Goal: Task Accomplishment & Management: Manage account settings

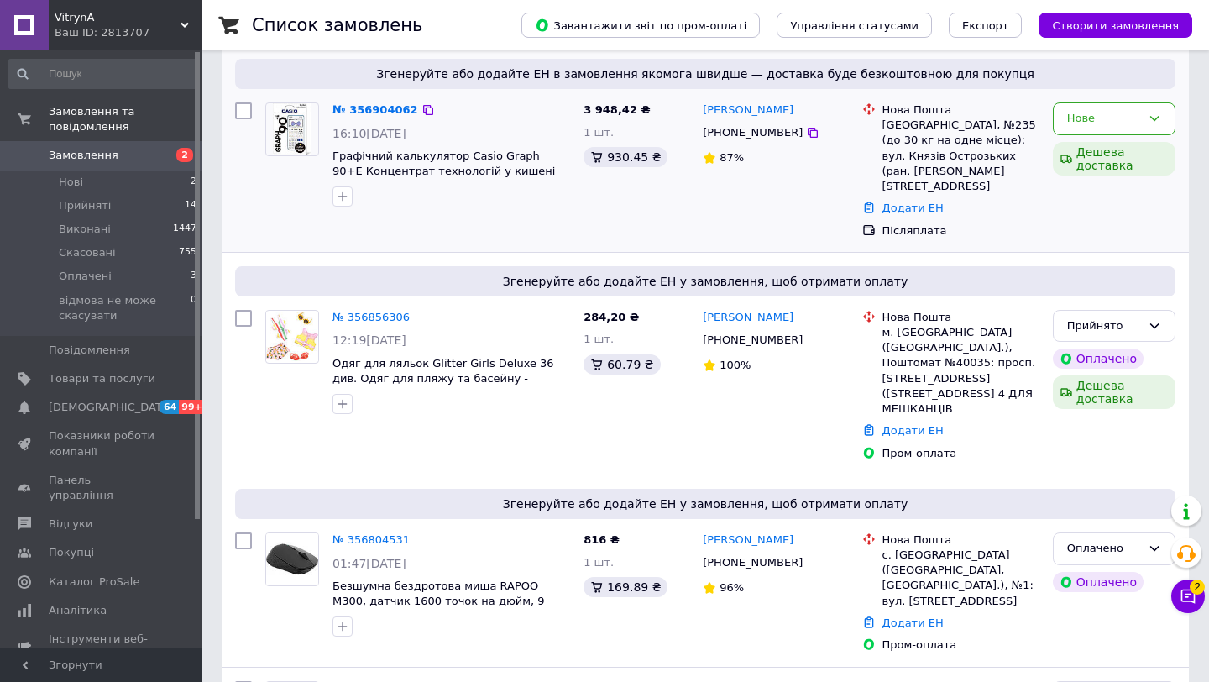
scroll to position [233, 0]
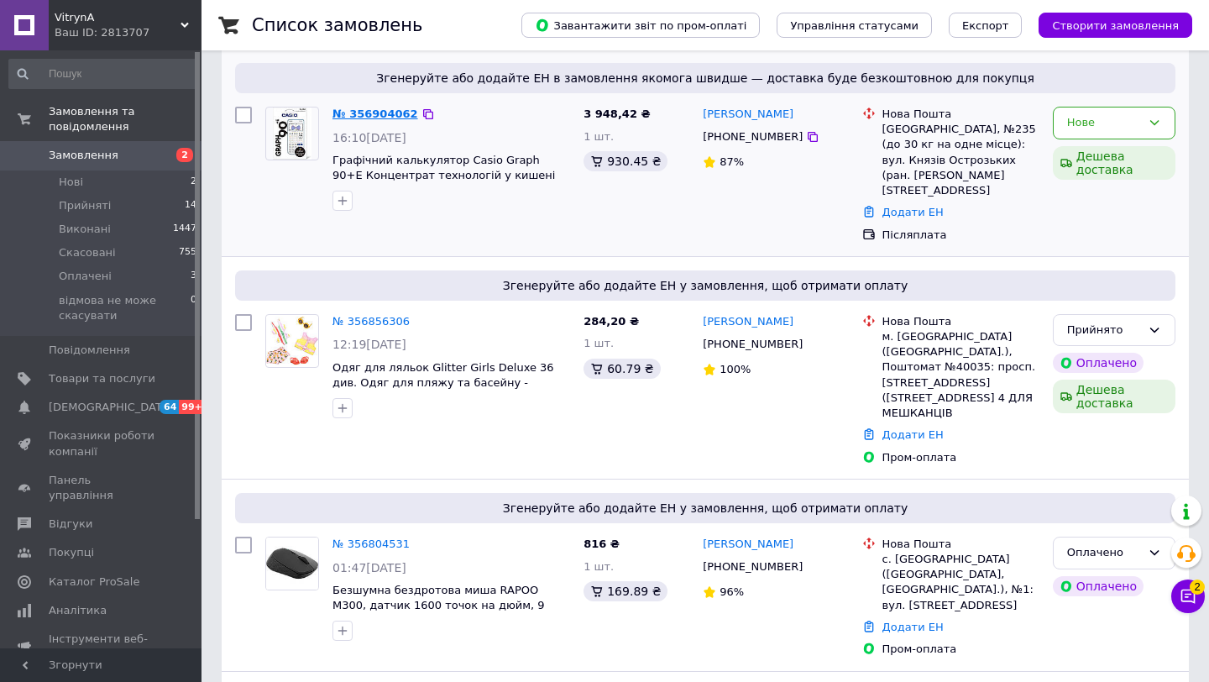
click at [385, 112] on link "№ 356904062" at bounding box center [375, 113] width 86 height 13
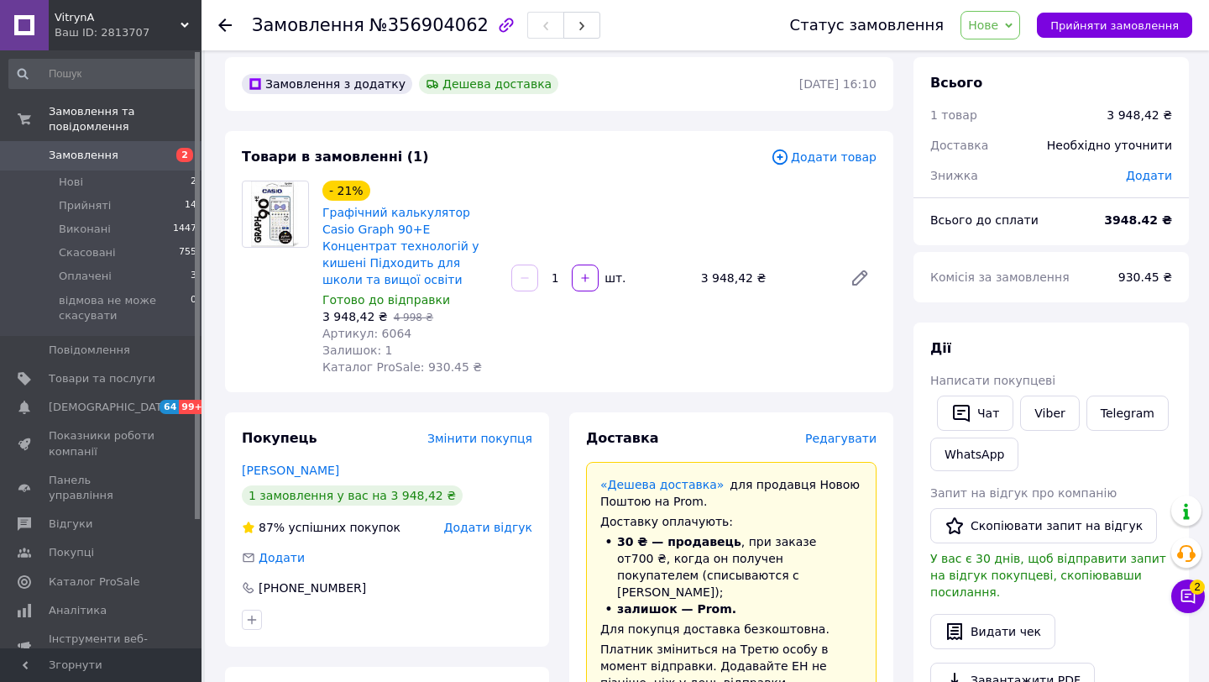
scroll to position [14, 0]
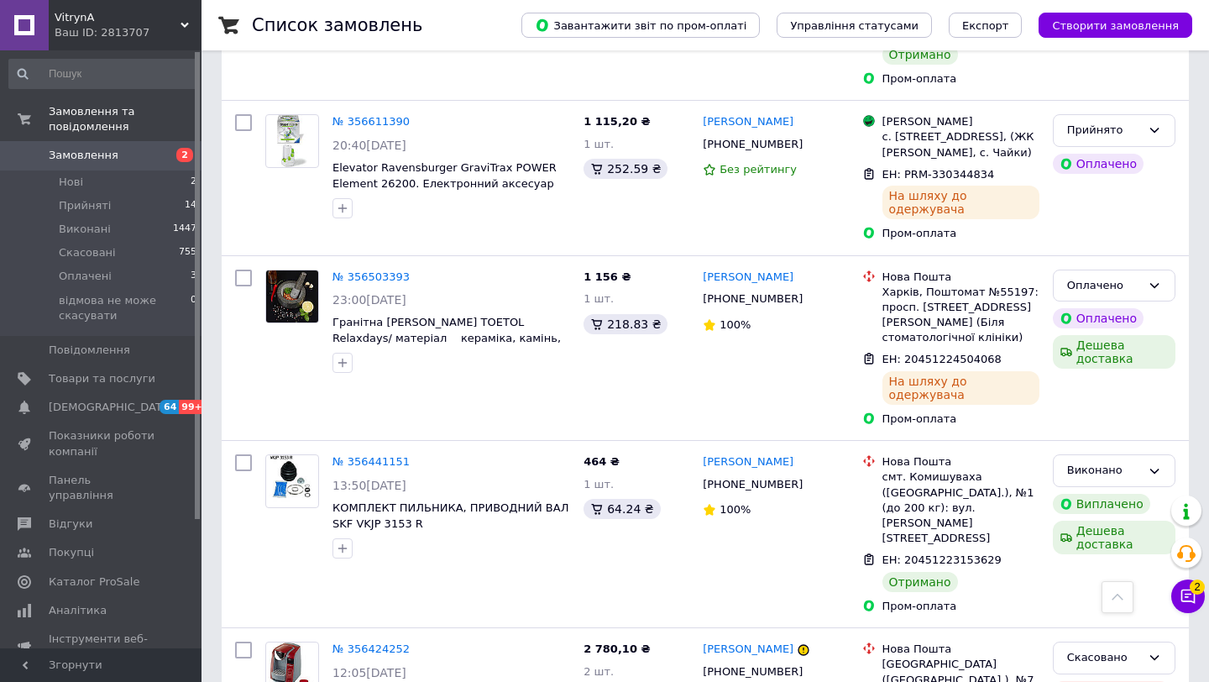
scroll to position [1450, 0]
click at [1149, 278] on icon at bounding box center [1154, 284] width 13 height 13
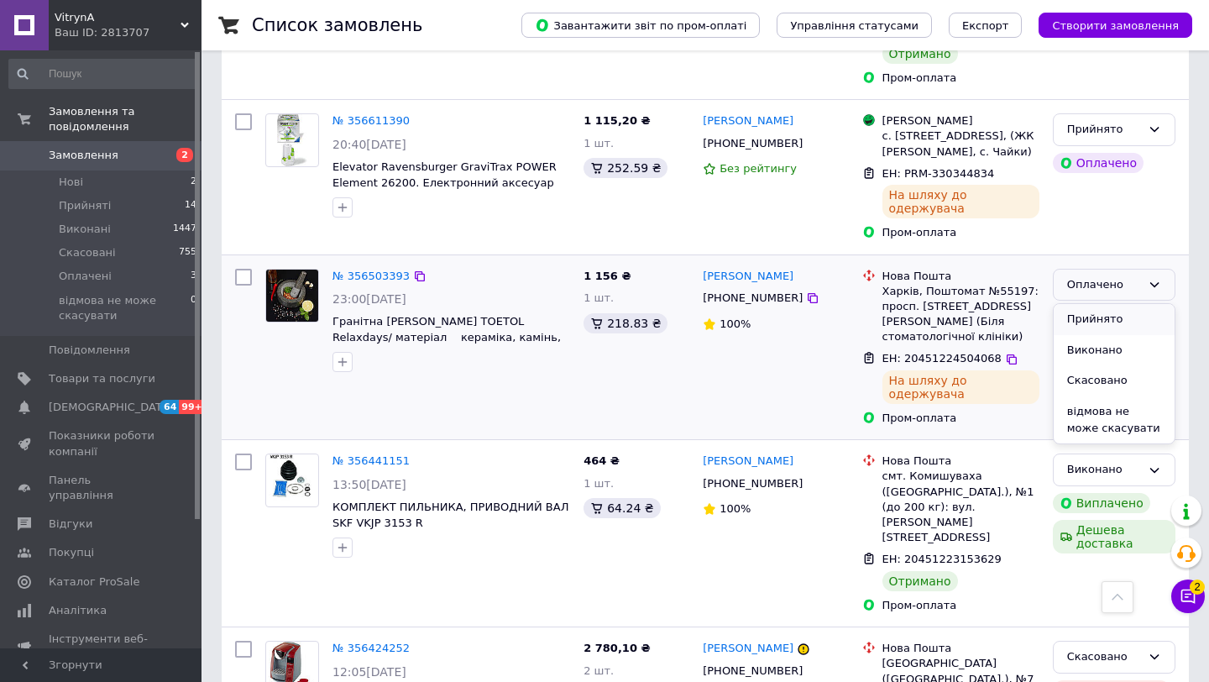
click at [1126, 304] on li "Прийнято" at bounding box center [1114, 319] width 121 height 31
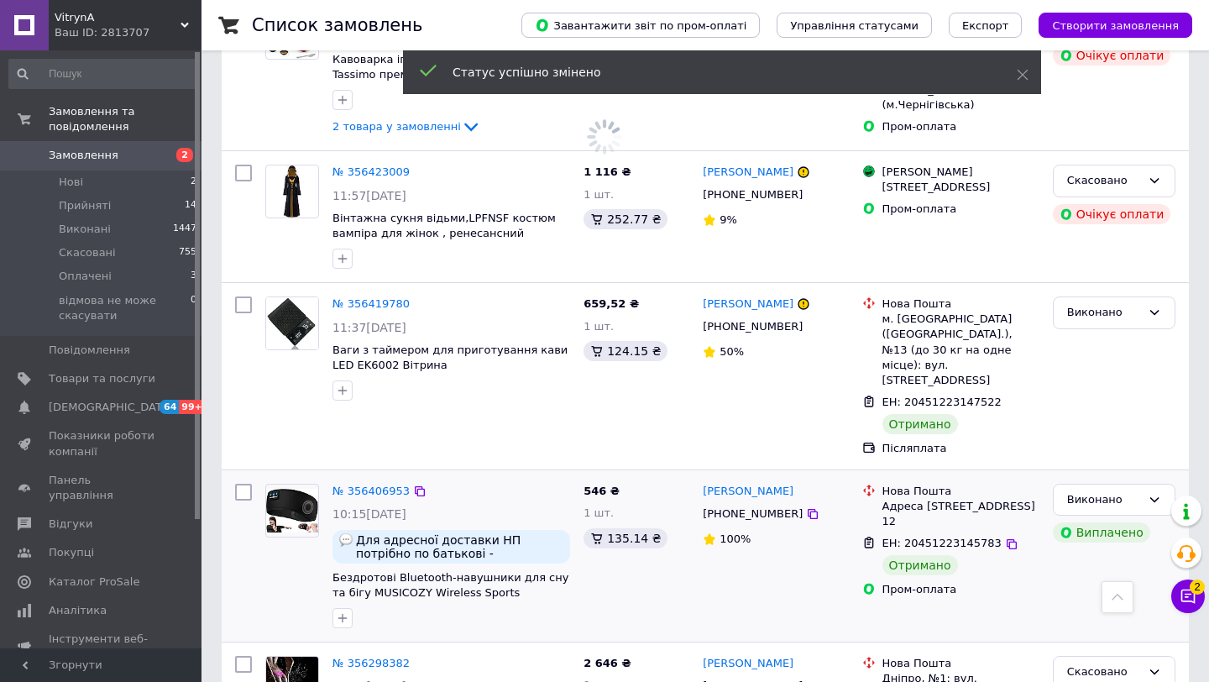
scroll to position [2098, 0]
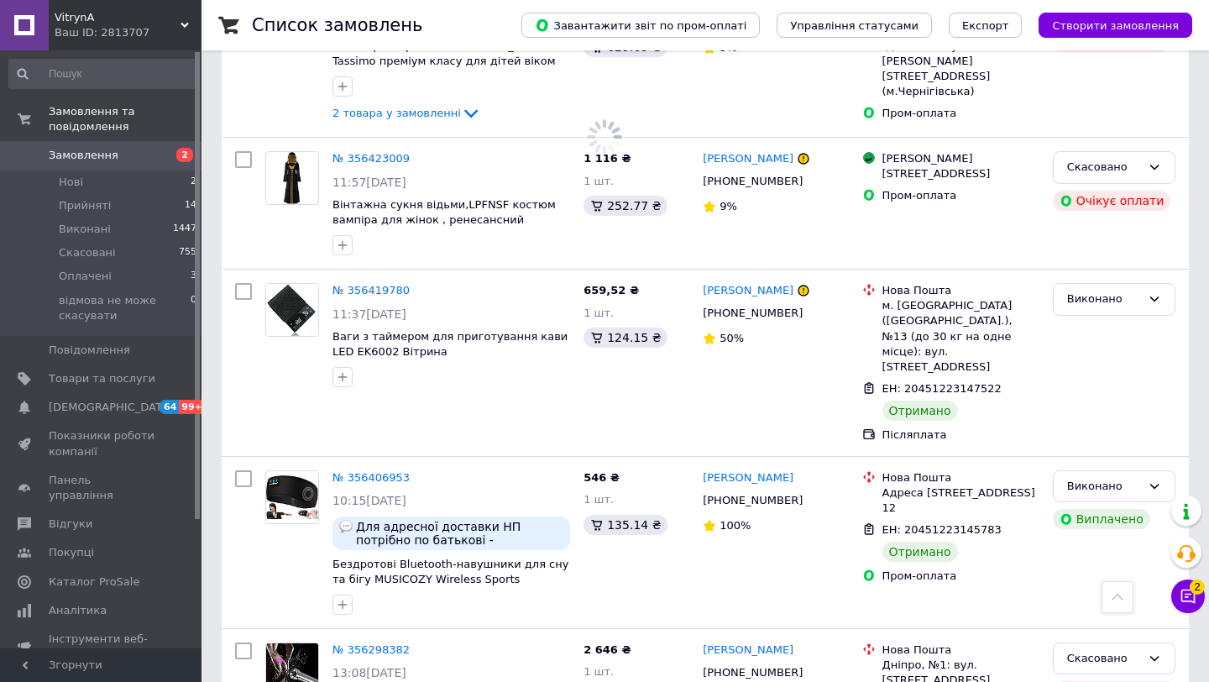
click at [1195, 594] on span "2" at bounding box center [1197, 585] width 15 height 15
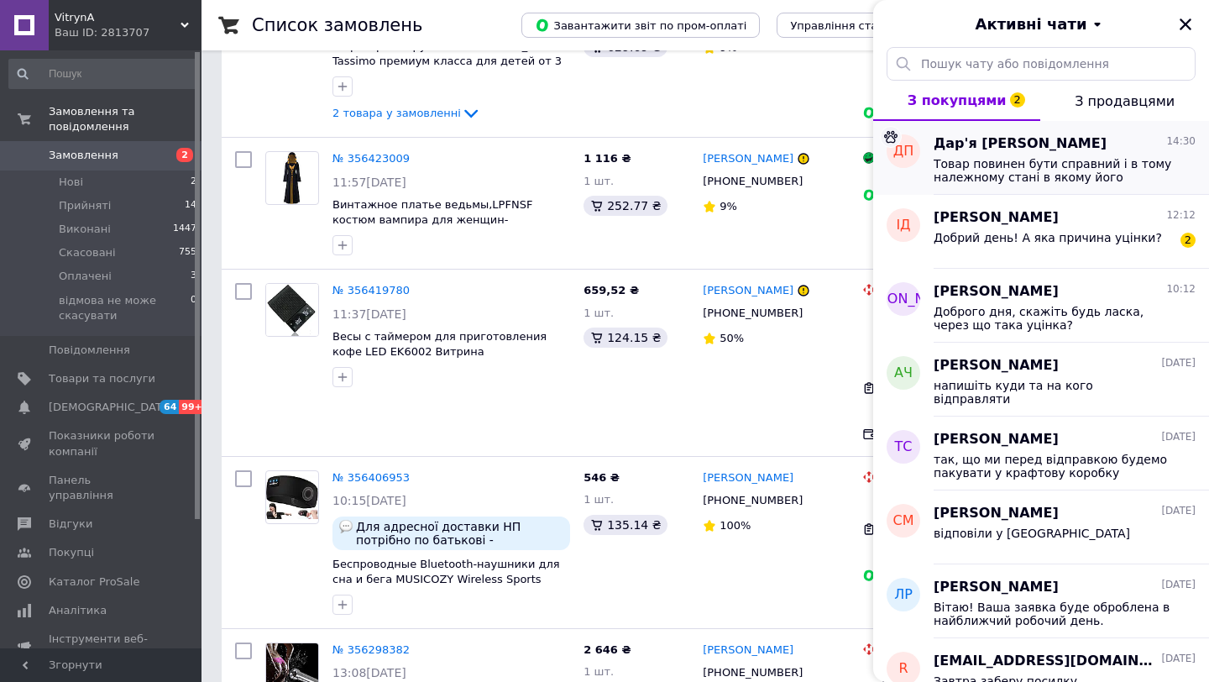
click at [1011, 160] on span "Товар повинен бути справний і в тому належному стані в якому його отримав покуп…" at bounding box center [1053, 170] width 238 height 27
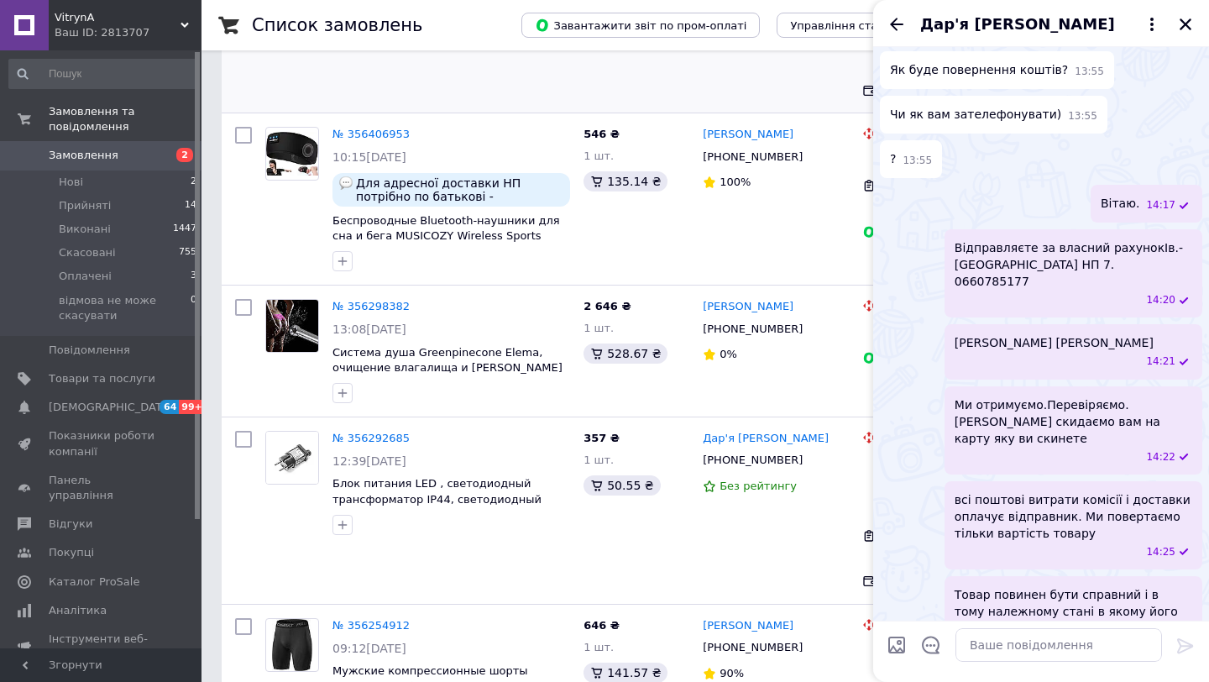
scroll to position [2418, 0]
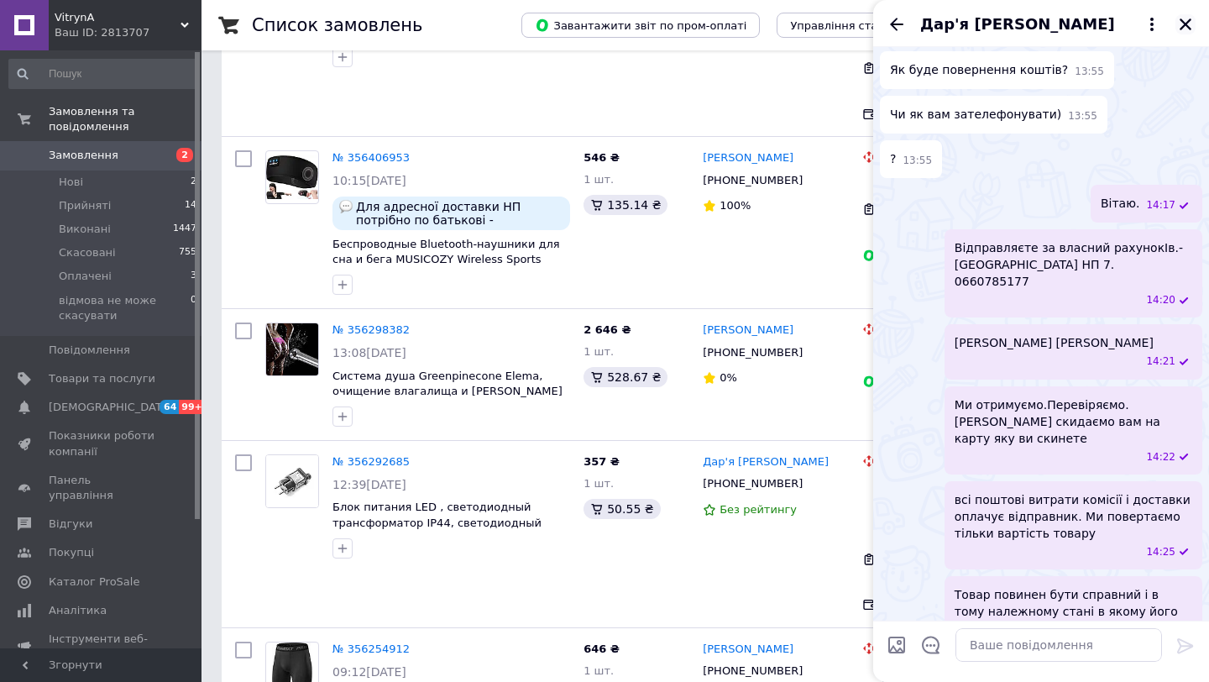
click at [1183, 21] on icon "Закрити" at bounding box center [1186, 24] width 12 height 12
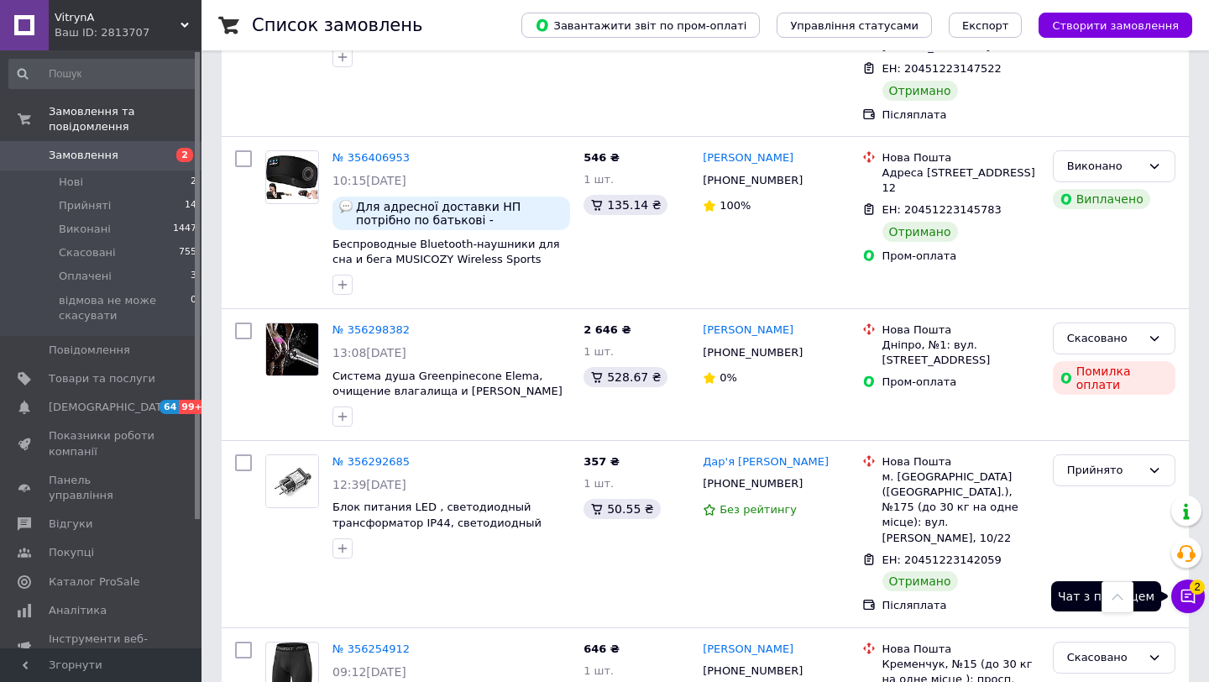
click at [1183, 597] on icon at bounding box center [1188, 596] width 17 height 17
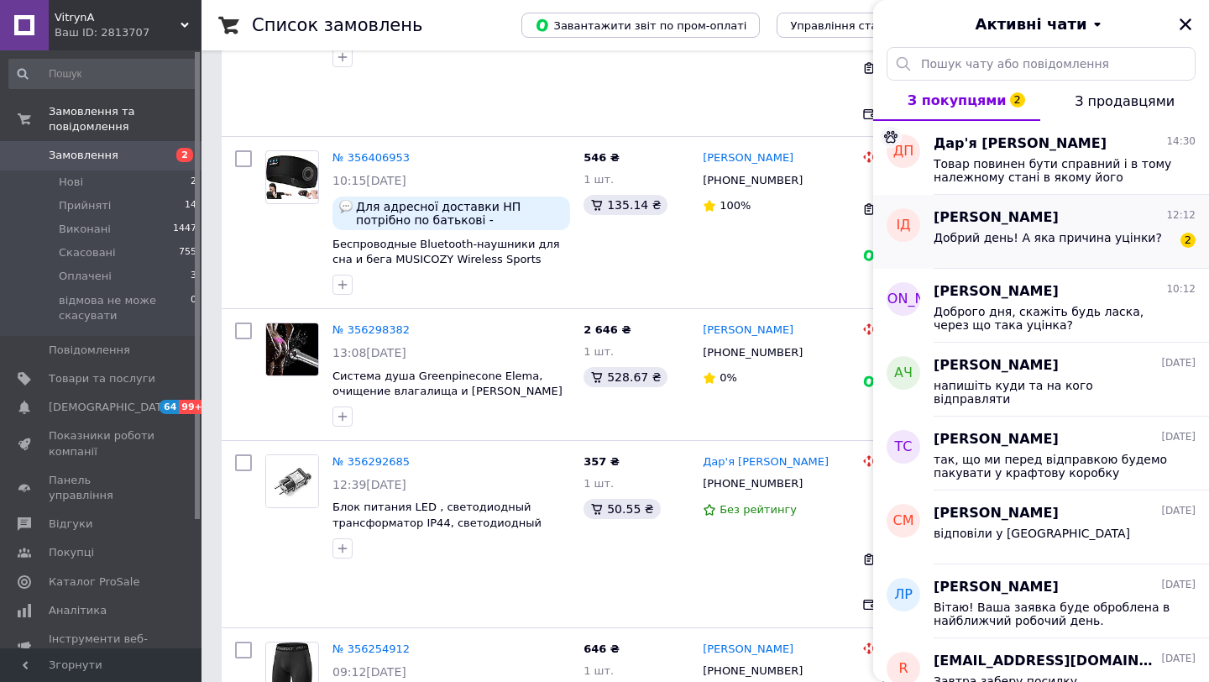
click at [1083, 235] on span "Добрий день! А яка причина уцінки?" at bounding box center [1048, 237] width 228 height 13
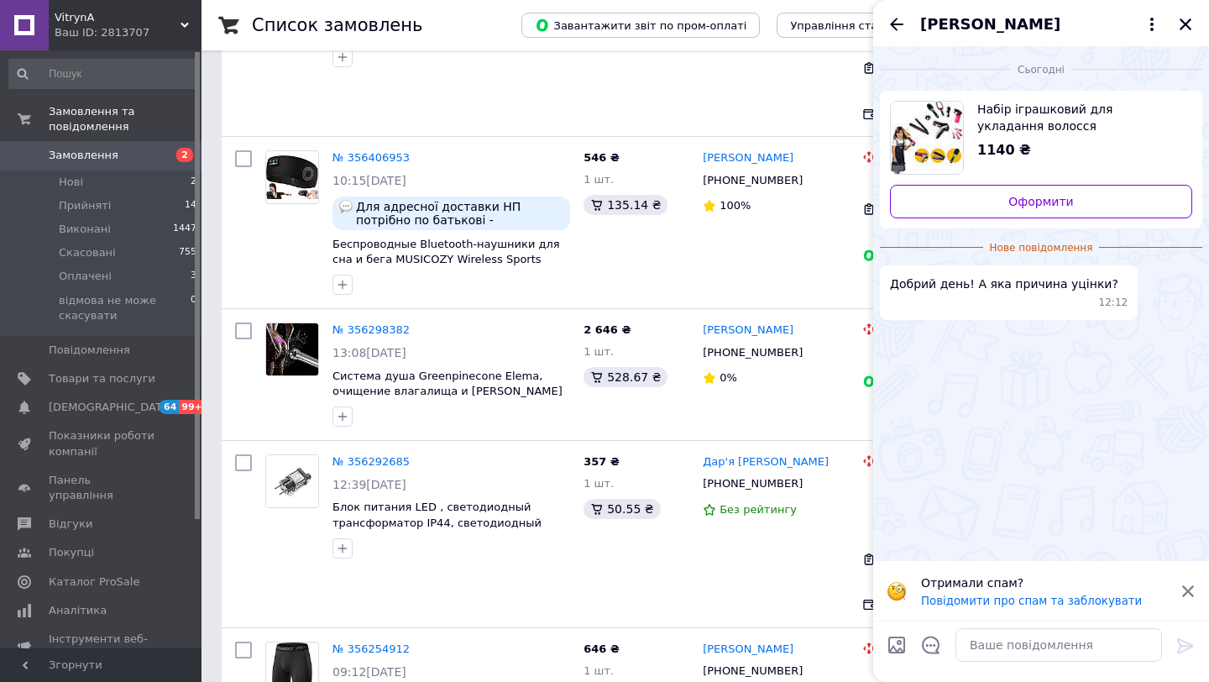
click at [1049, 115] on span "Набір іграшковий для укладання волосся [PERSON_NAME] 5873 [PERSON_NAME] Hair 7 …" at bounding box center [1077, 118] width 201 height 34
click at [1062, 651] on textarea at bounding box center [1058, 645] width 207 height 34
type textarea "добрий день"
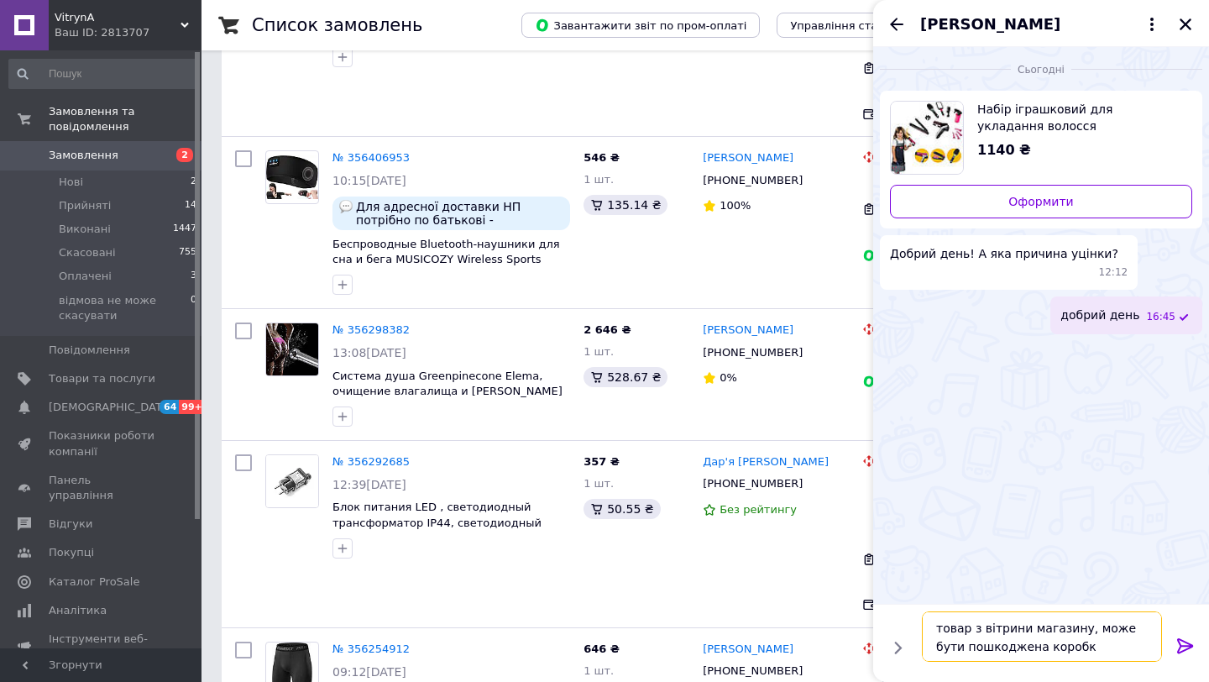
type textarea "товар з вітрини магазину, може бути пошкоджена коробка"
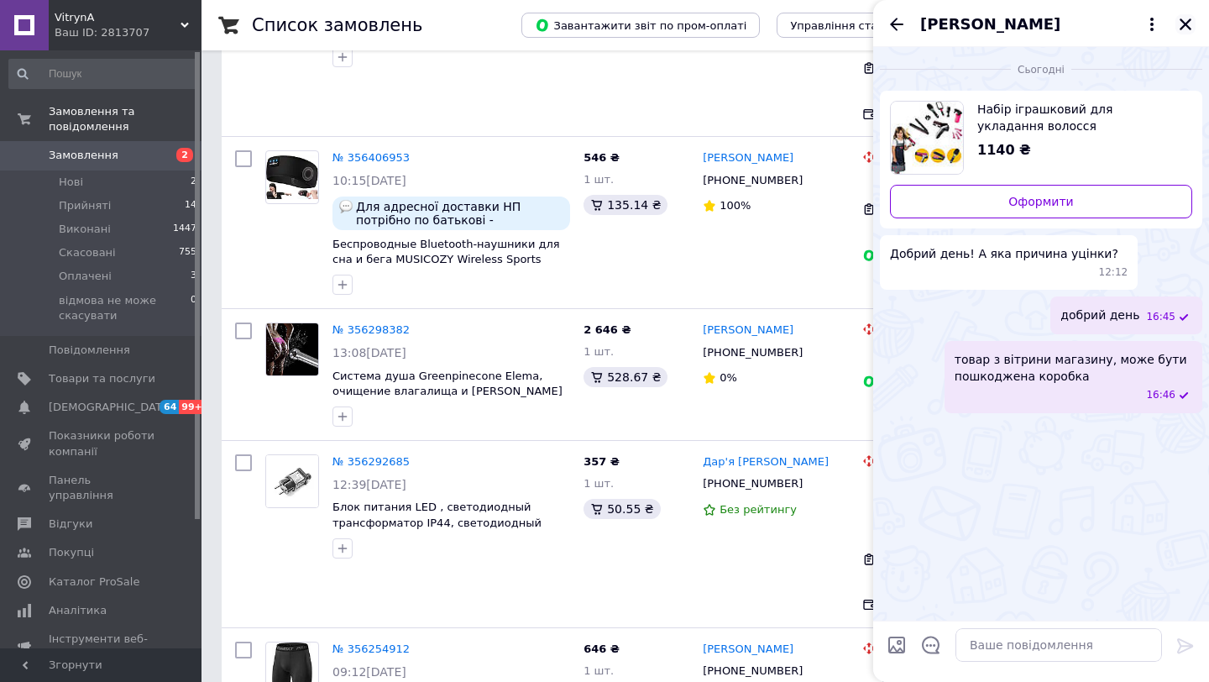
click at [1181, 18] on icon "Закрити" at bounding box center [1185, 24] width 15 height 15
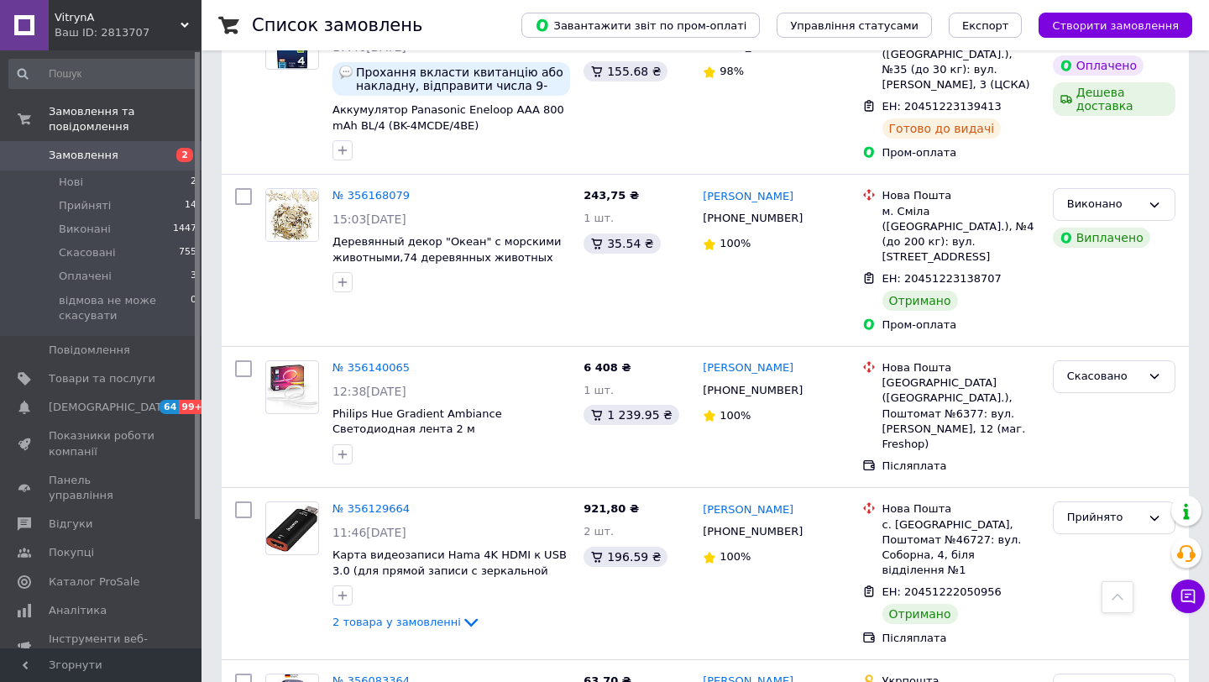
scroll to position [3183, 0]
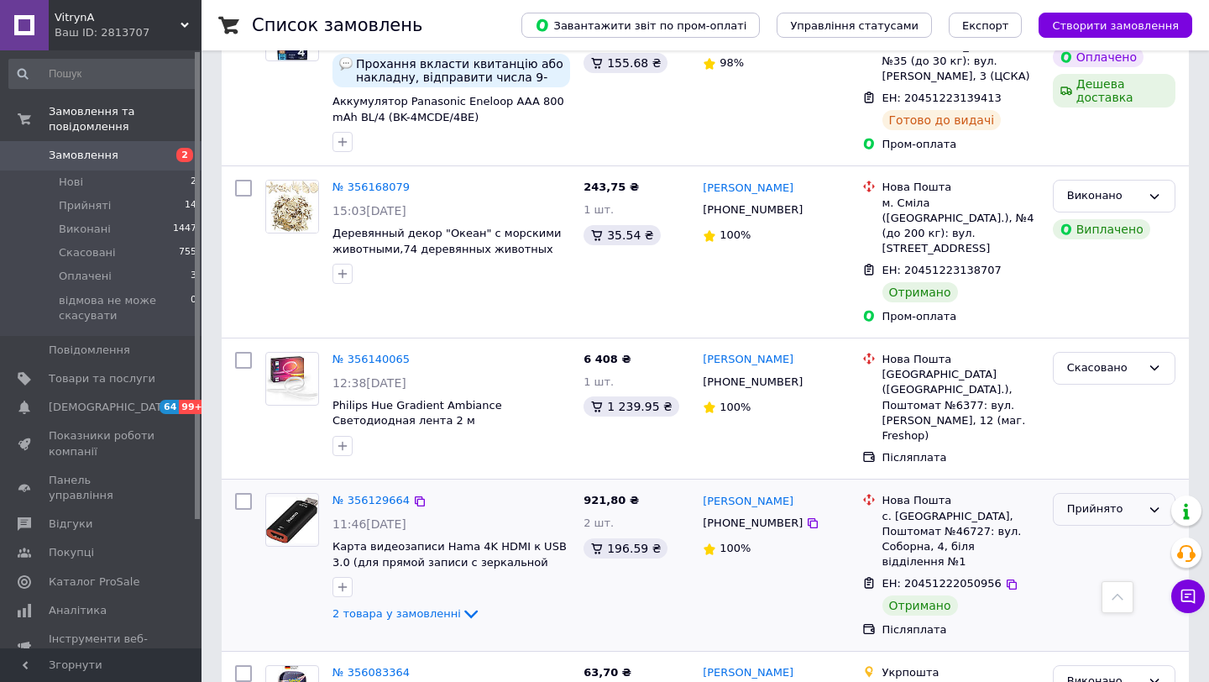
click at [1154, 503] on icon at bounding box center [1154, 509] width 13 height 13
click at [1128, 529] on li "Виконано" at bounding box center [1114, 544] width 121 height 31
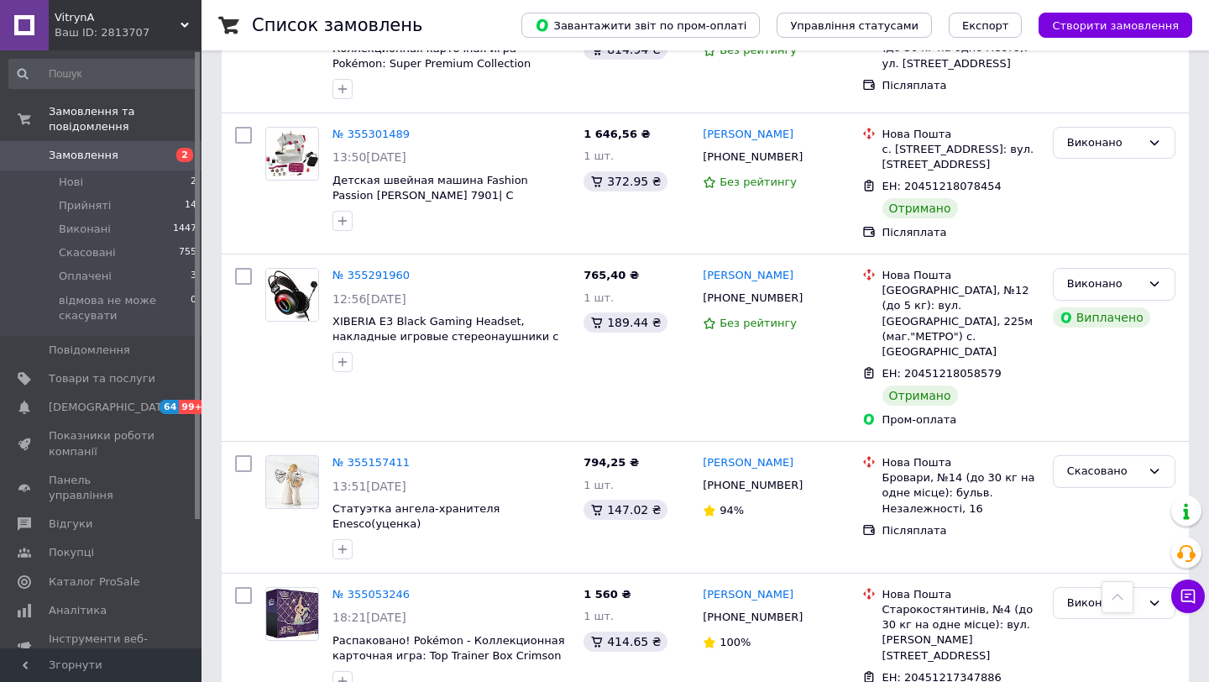
scroll to position [6911, 0]
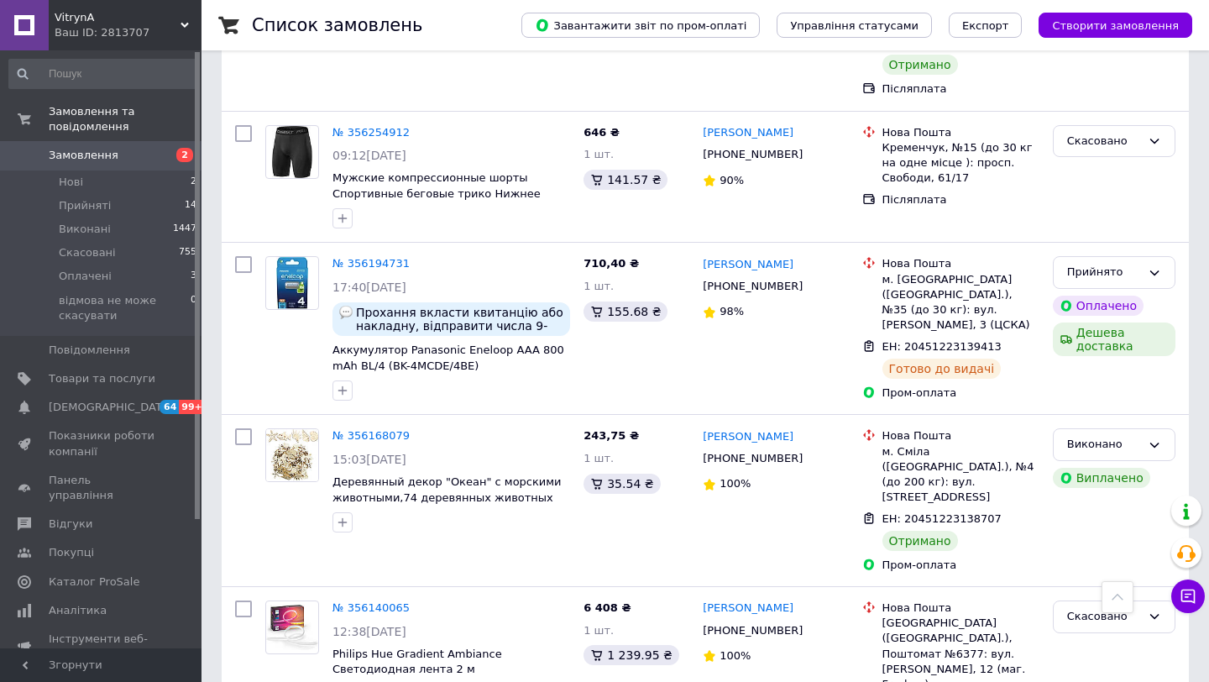
scroll to position [2929, 0]
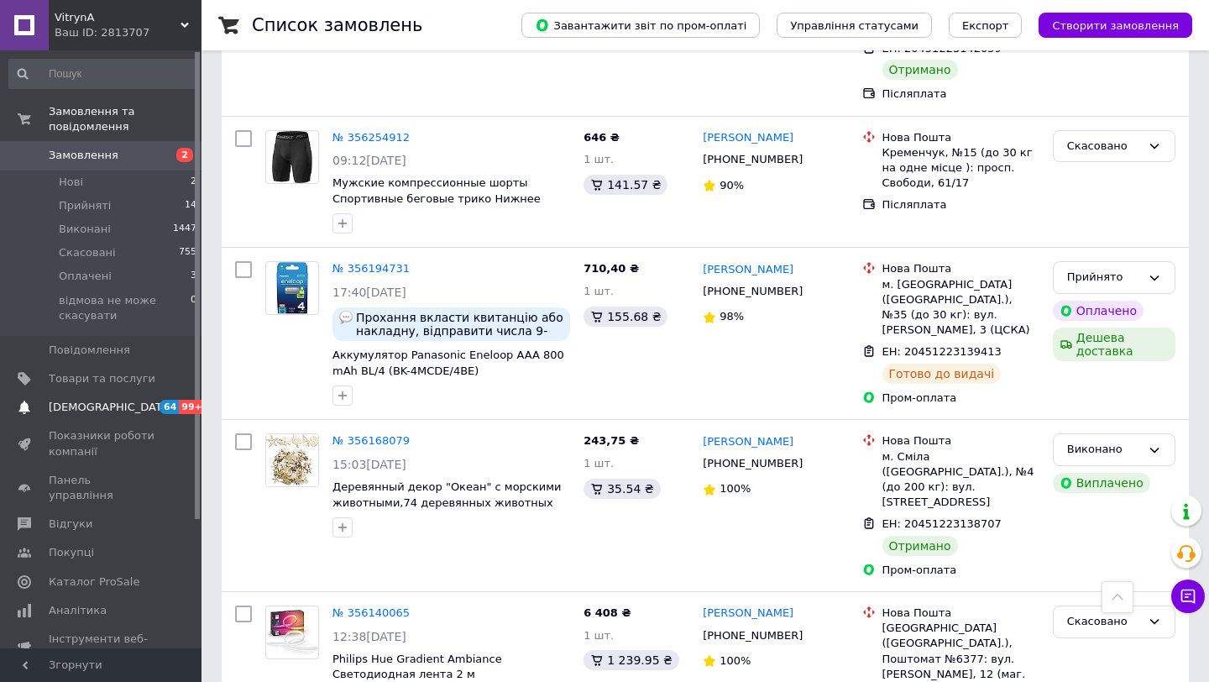
click at [89, 411] on span "[DEMOGRAPHIC_DATA]" at bounding box center [111, 407] width 124 height 15
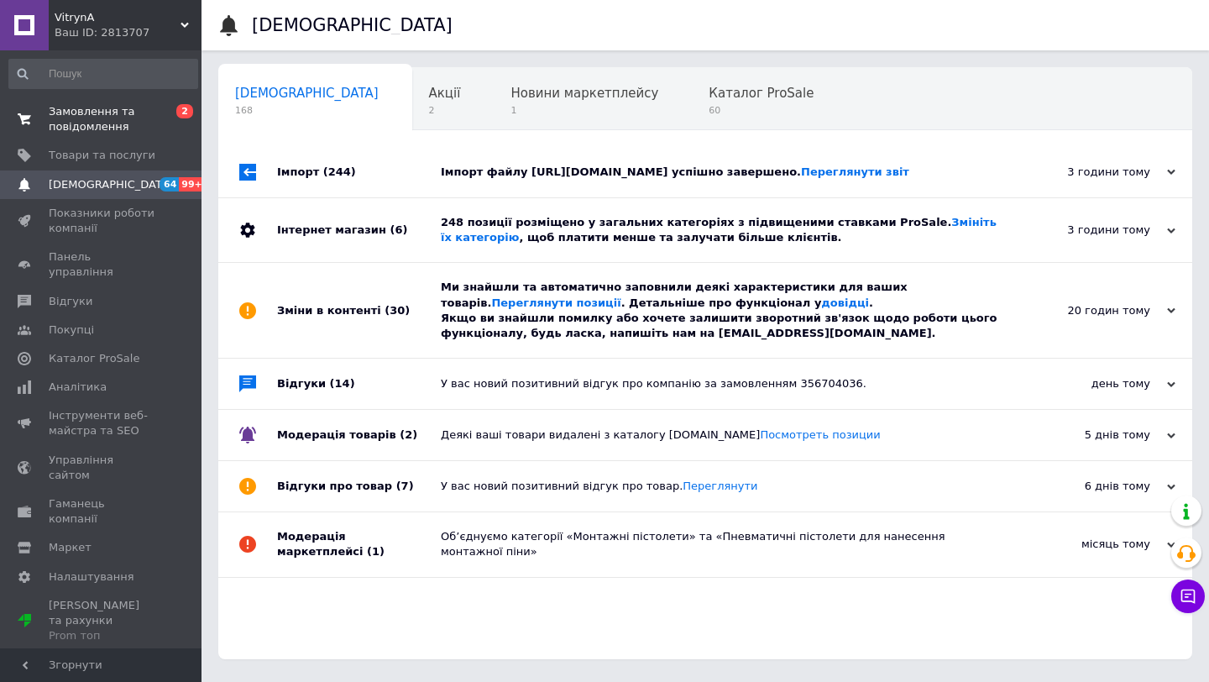
click at [129, 108] on span "Замовлення та повідомлення" at bounding box center [102, 119] width 107 height 30
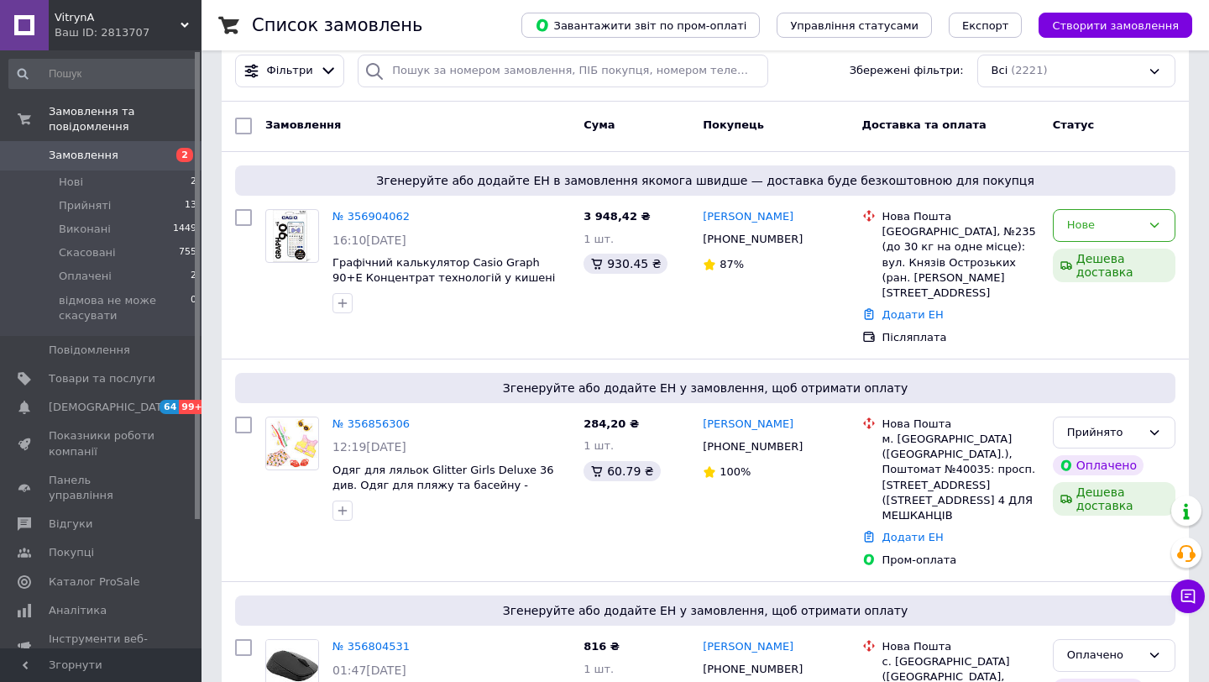
scroll to position [133, 0]
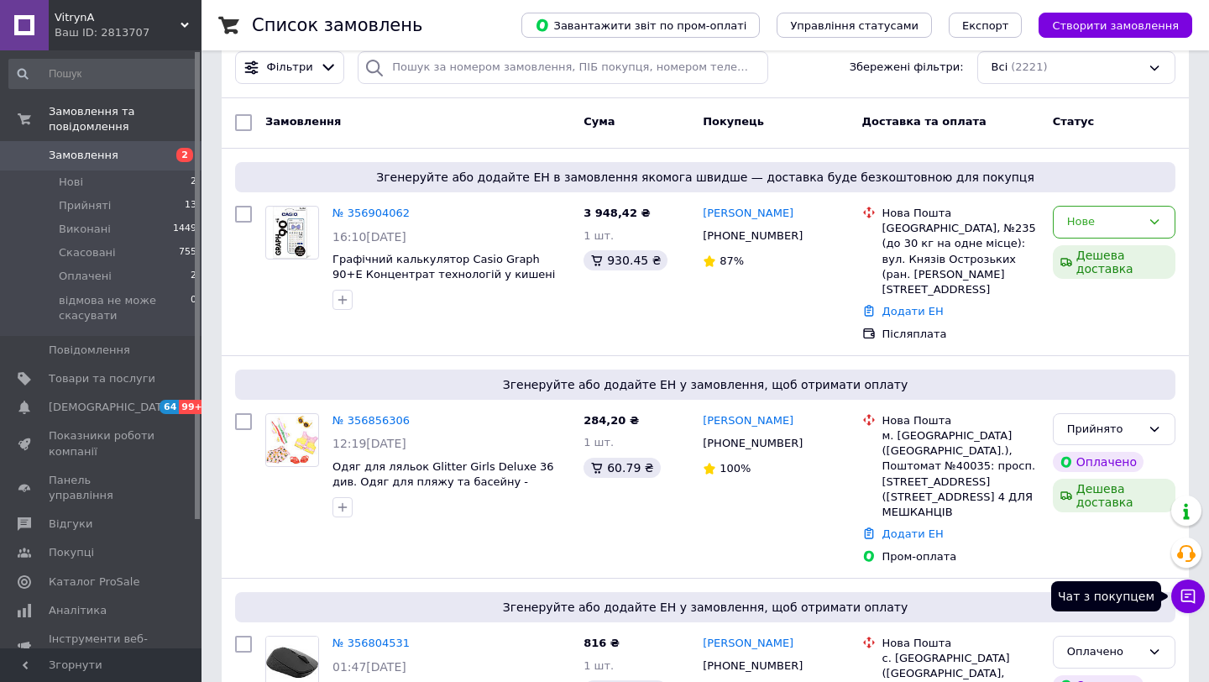
click at [1185, 599] on icon at bounding box center [1188, 596] width 17 height 17
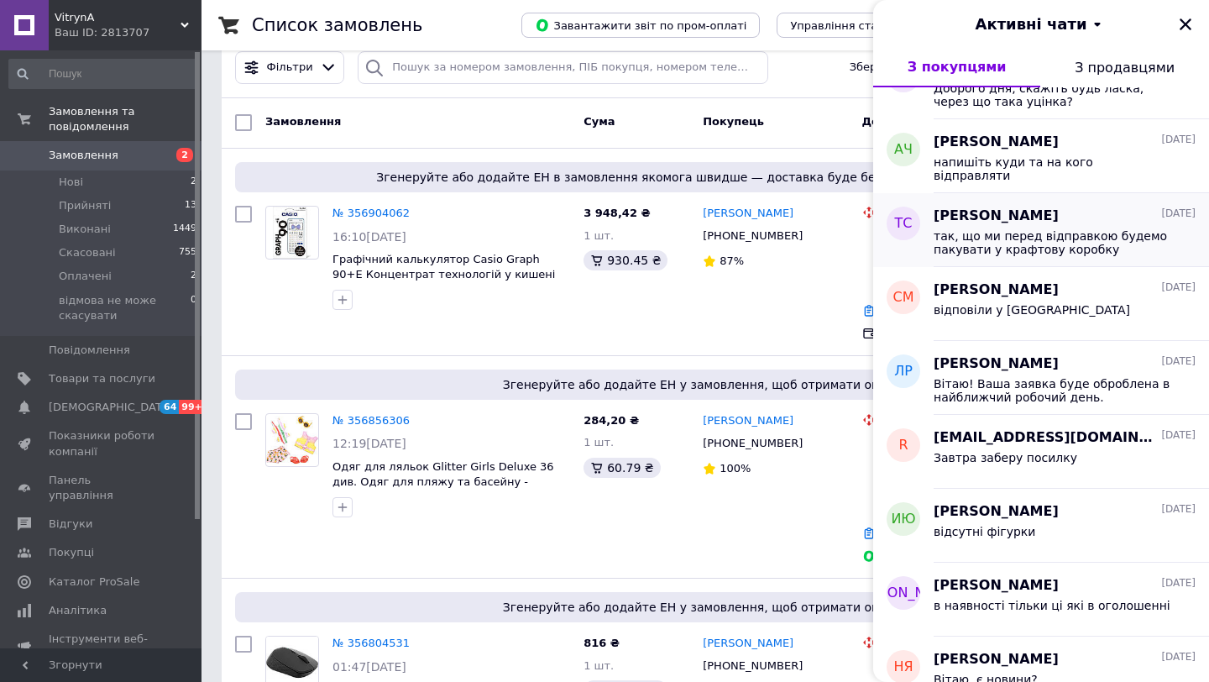
scroll to position [0, 0]
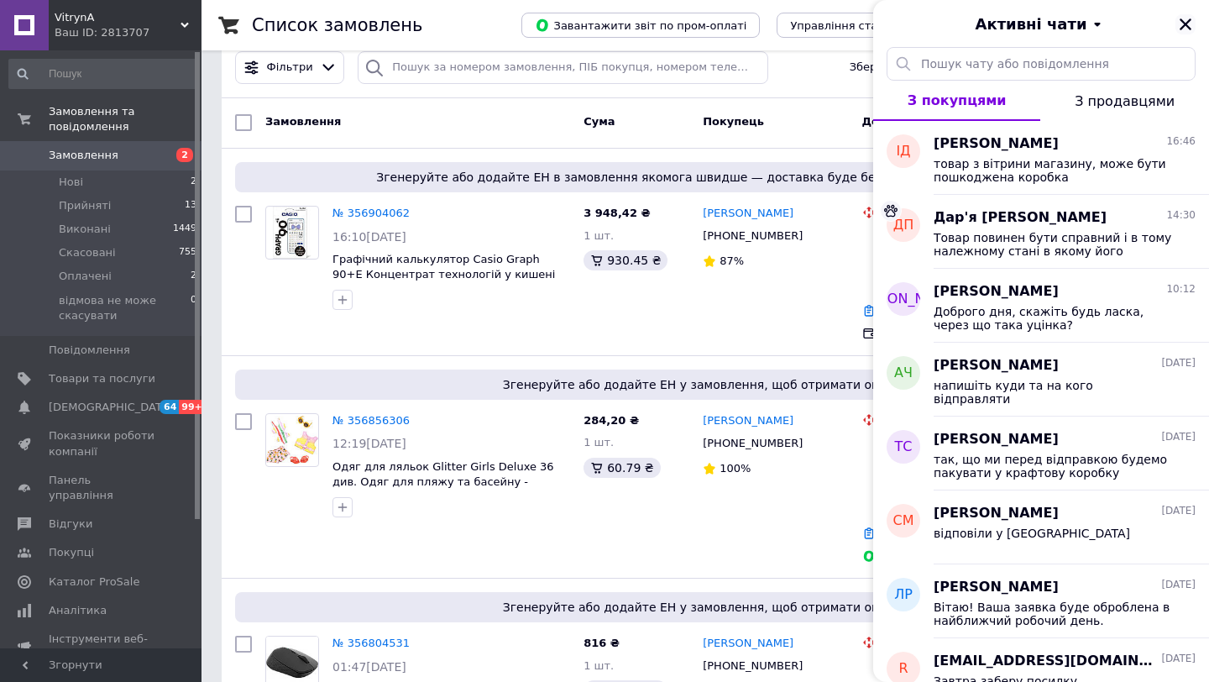
click at [1189, 28] on icon "Закрити" at bounding box center [1186, 24] width 12 height 12
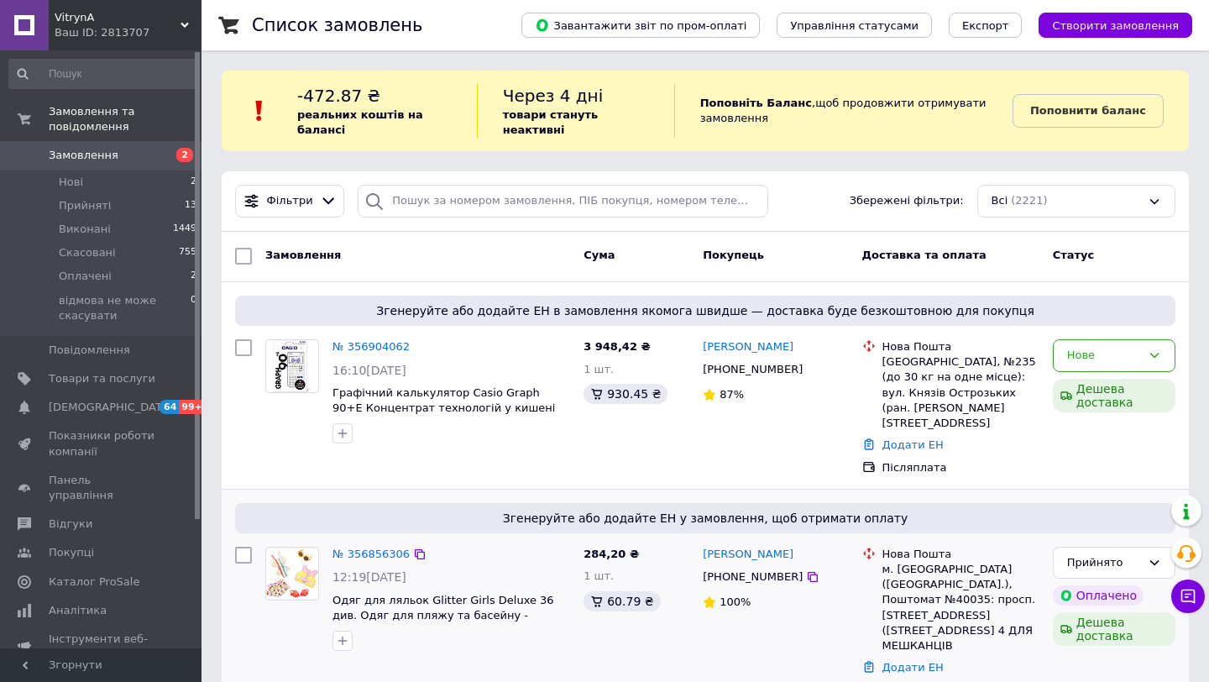
scroll to position [34, 0]
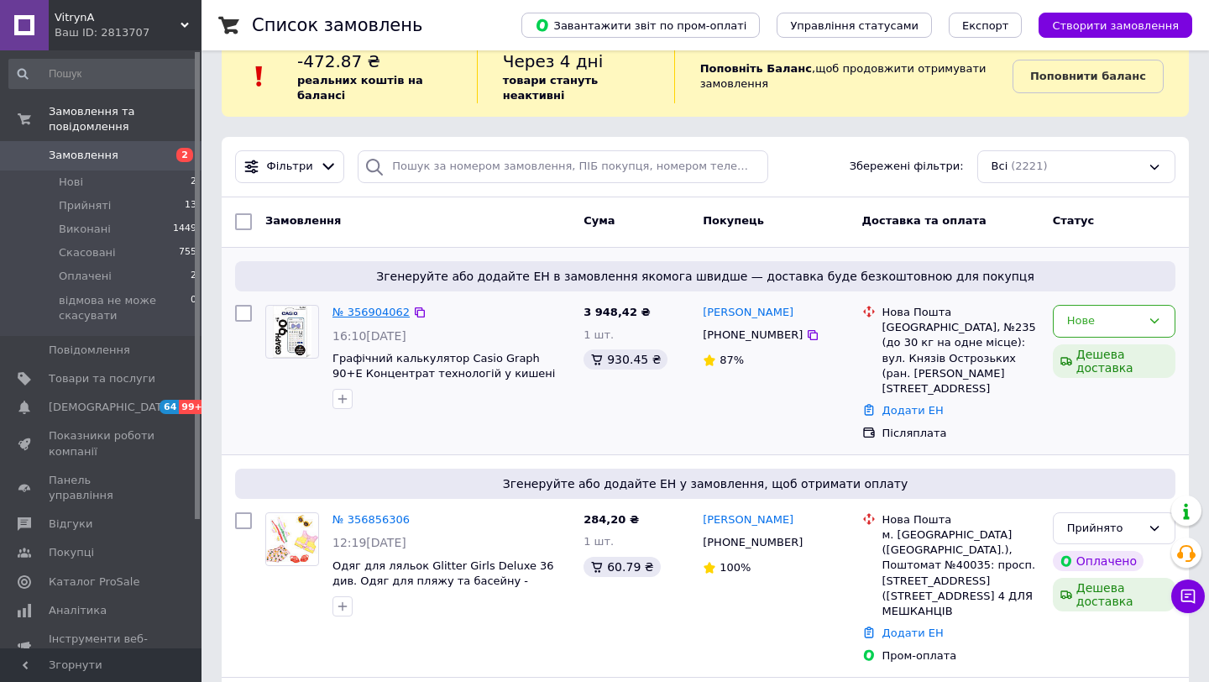
click at [374, 312] on link "№ 356904062" at bounding box center [370, 312] width 77 height 13
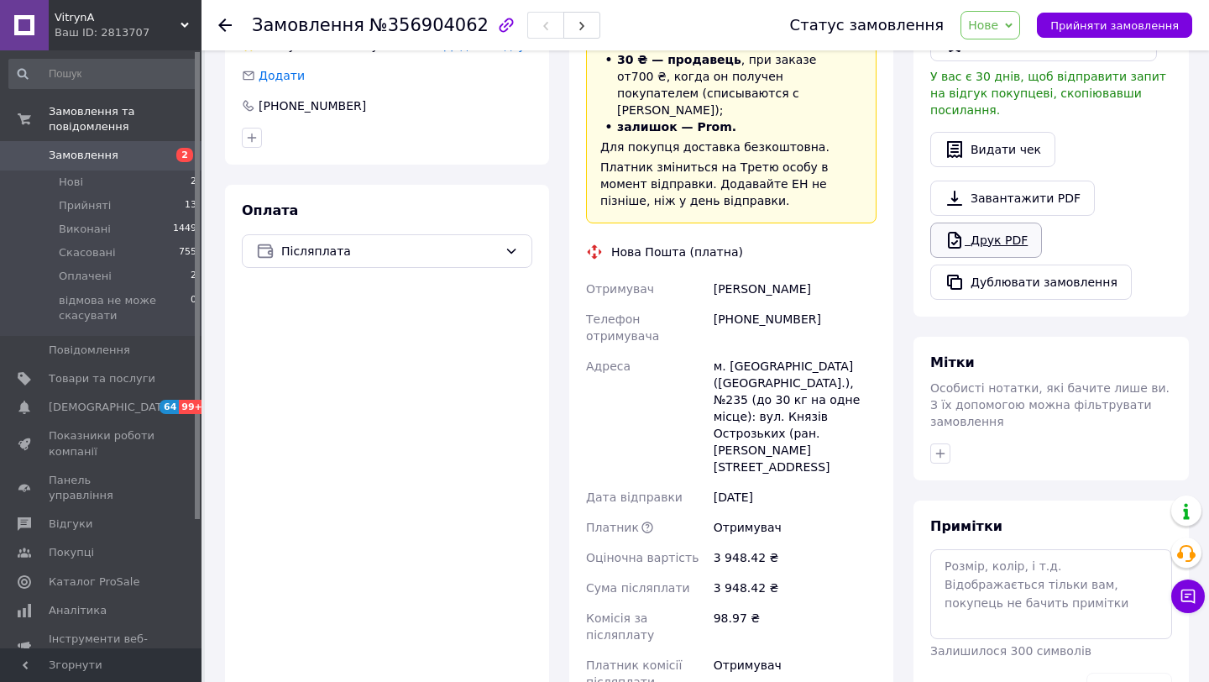
scroll to position [470, 0]
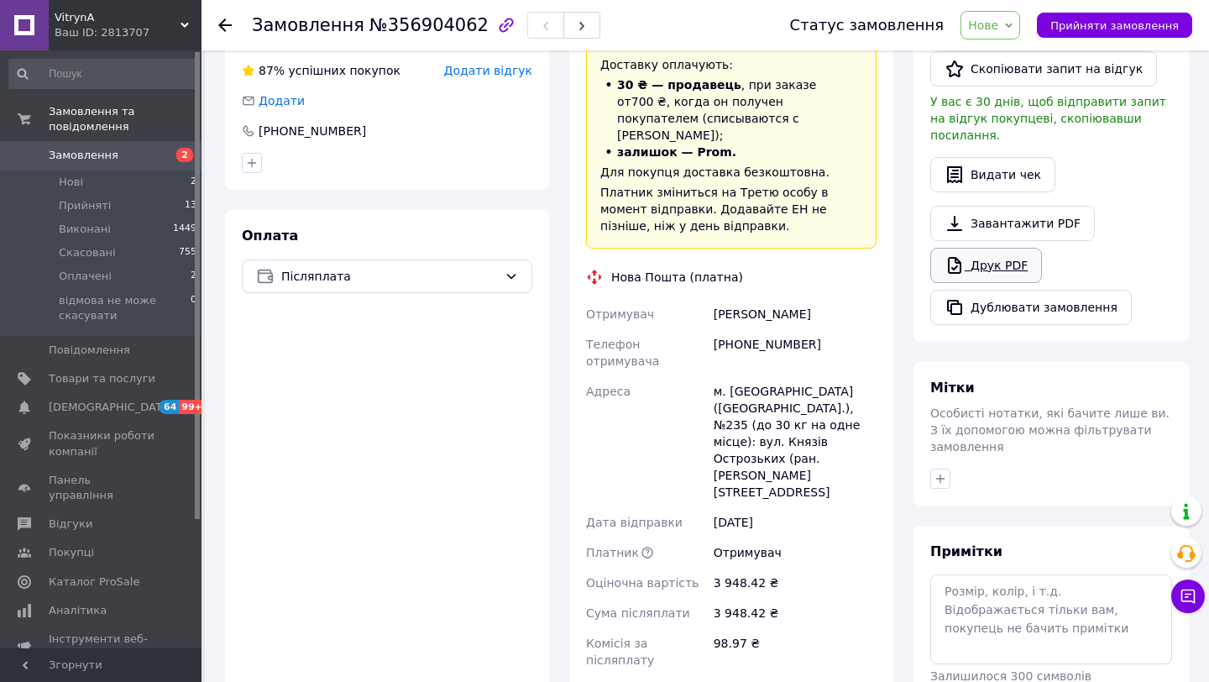
click at [992, 249] on link "Друк PDF" at bounding box center [986, 265] width 112 height 35
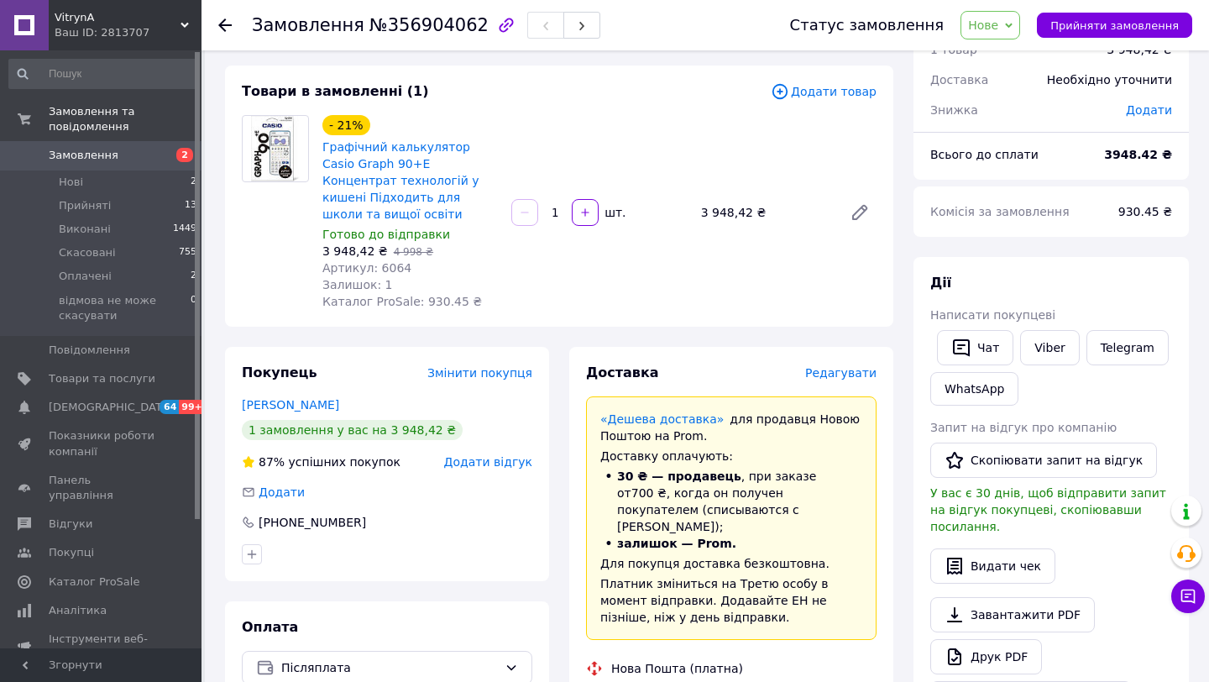
scroll to position [0, 0]
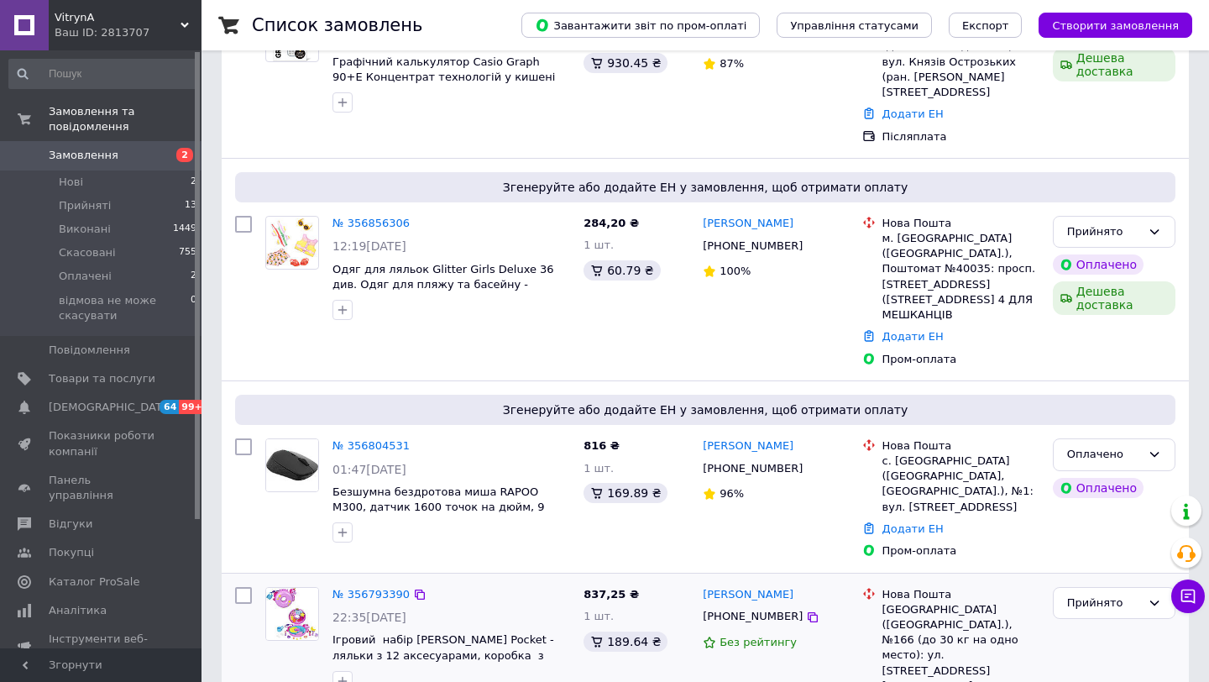
scroll to position [334, 0]
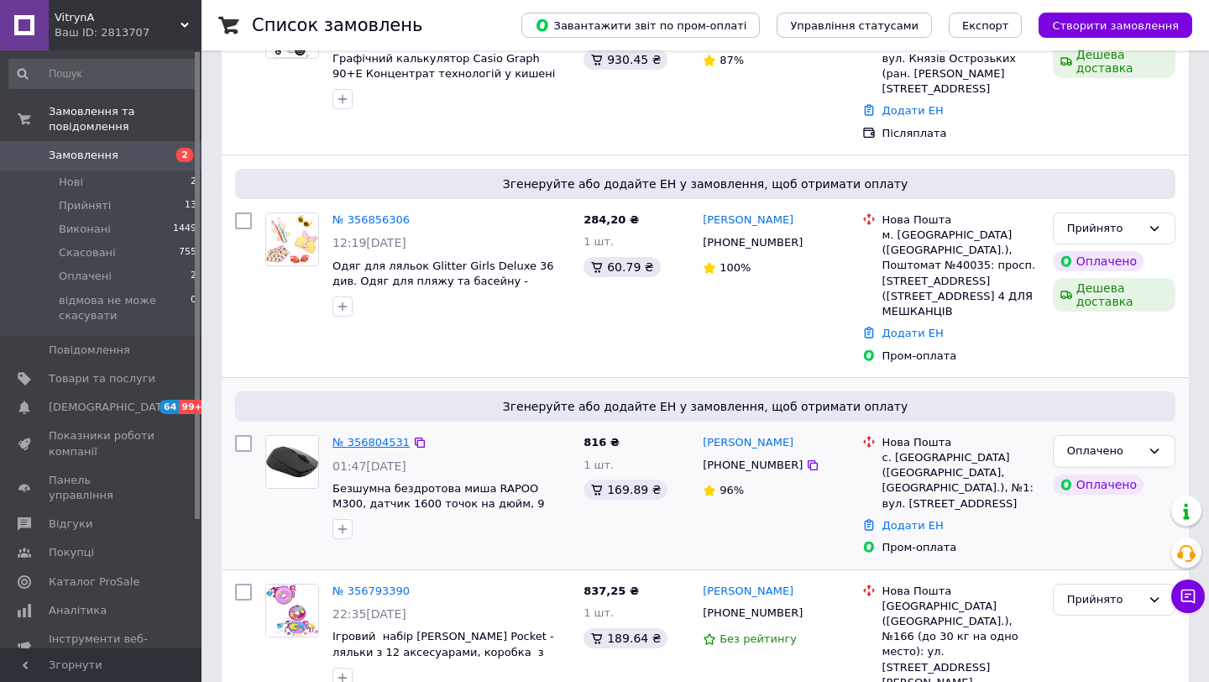
click at [391, 436] on link "№ 356804531" at bounding box center [370, 442] width 77 height 13
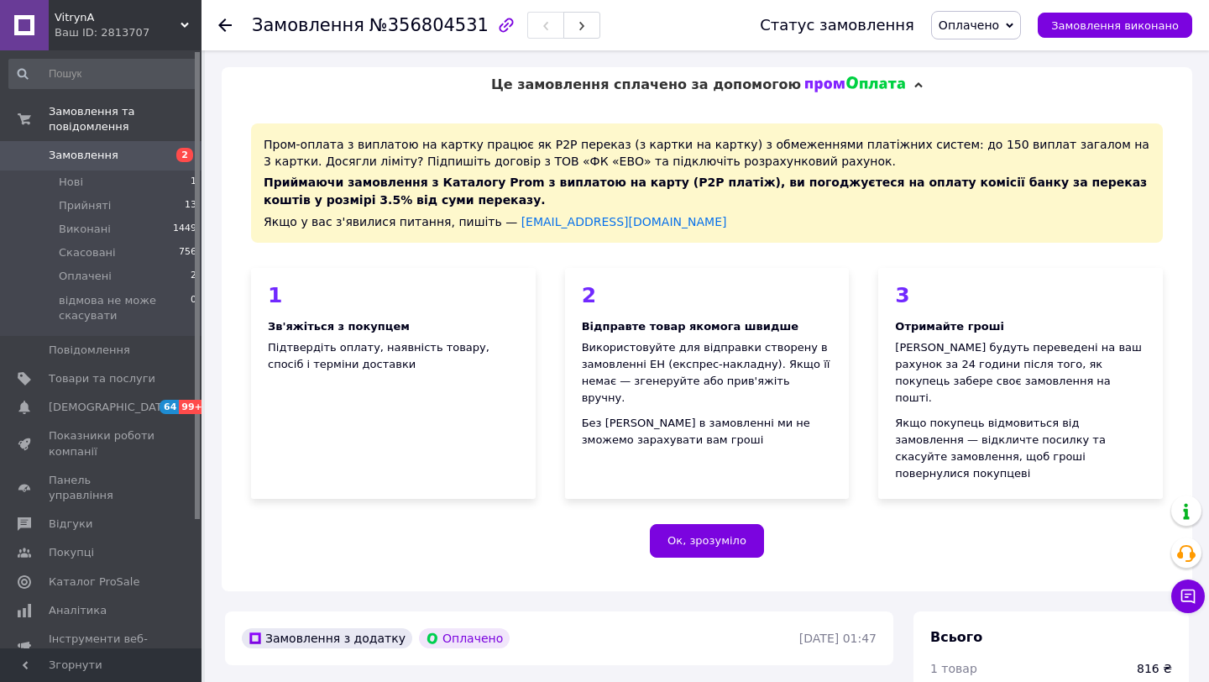
click at [133, 156] on span "Замовлення" at bounding box center [102, 155] width 107 height 15
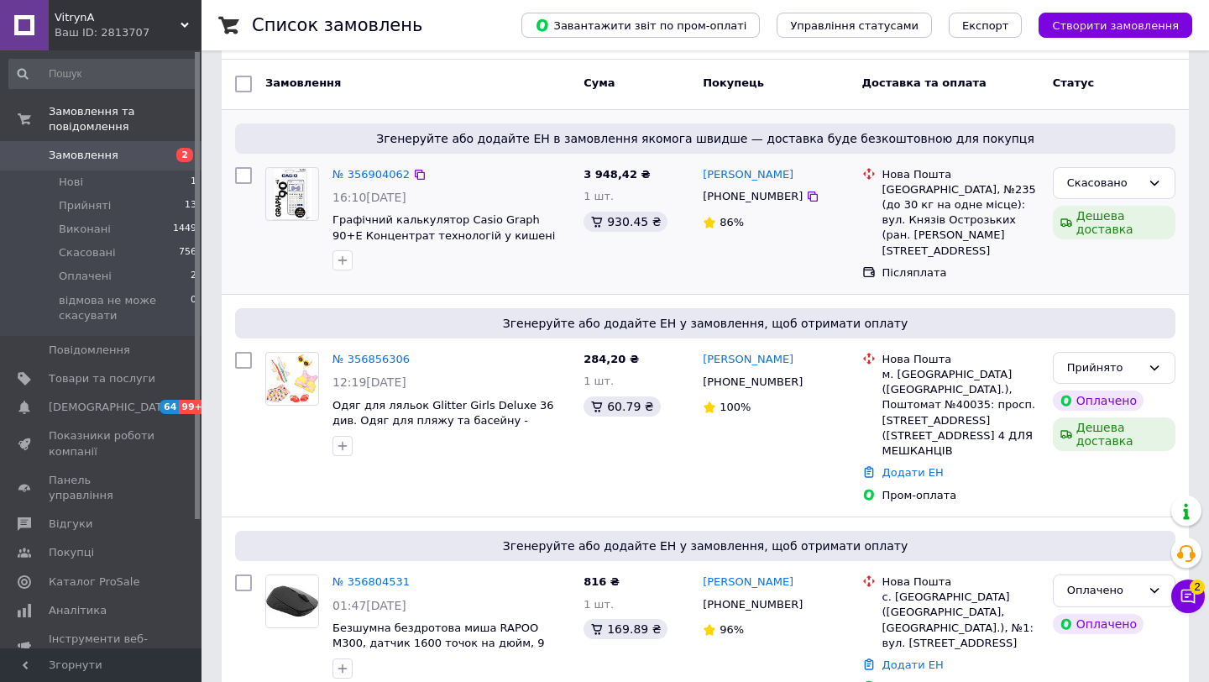
scroll to position [115, 0]
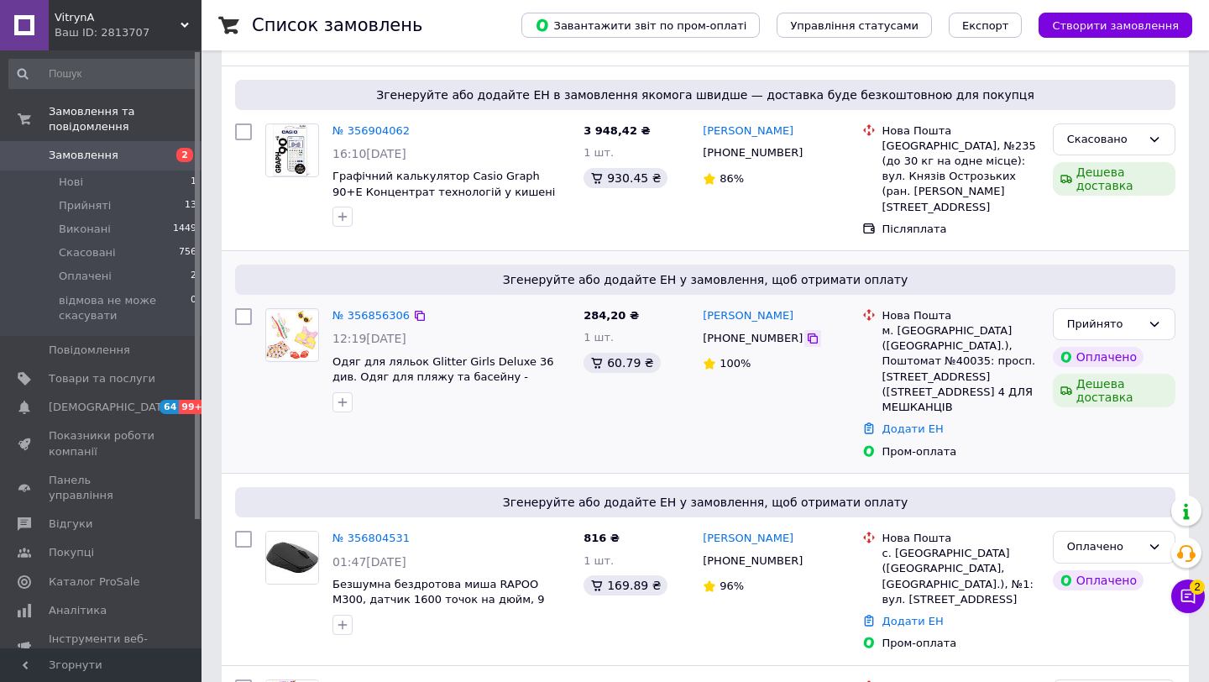
click at [808, 333] on icon at bounding box center [813, 338] width 10 height 10
click at [905, 422] on link "Додати ЕН" at bounding box center [912, 428] width 61 height 13
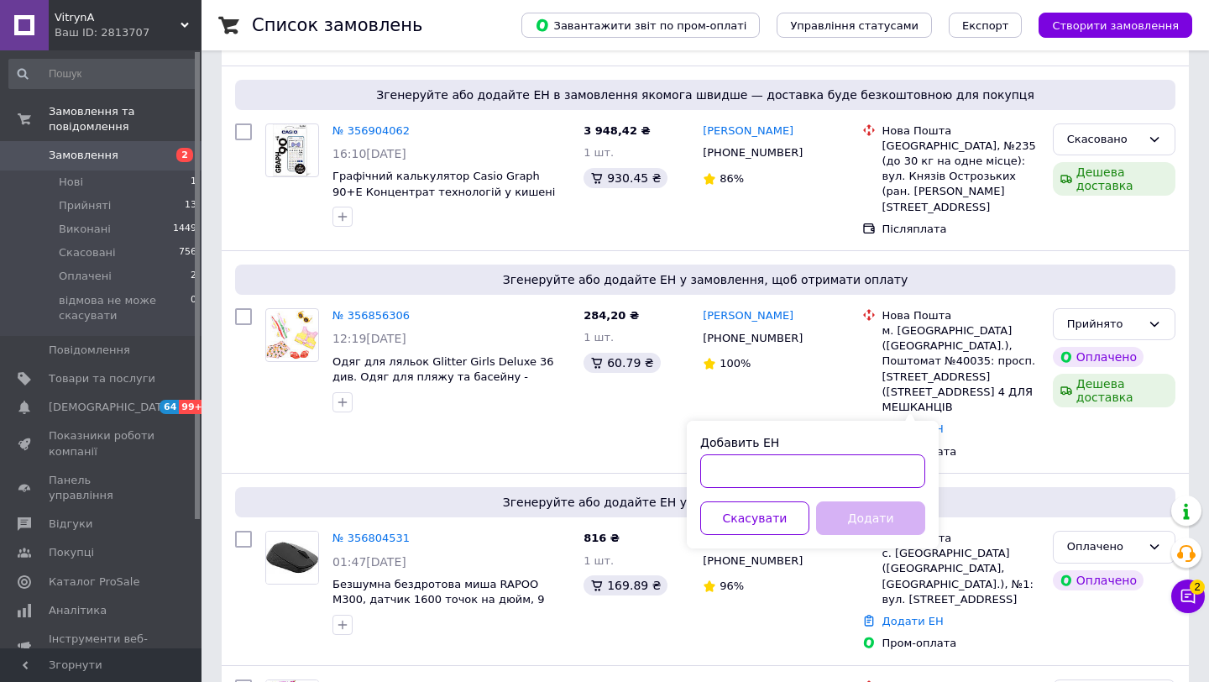
click at [827, 465] on input "Добавить ЕН" at bounding box center [812, 471] width 225 height 34
paste input "20451225322269"
type input "20451225322269"
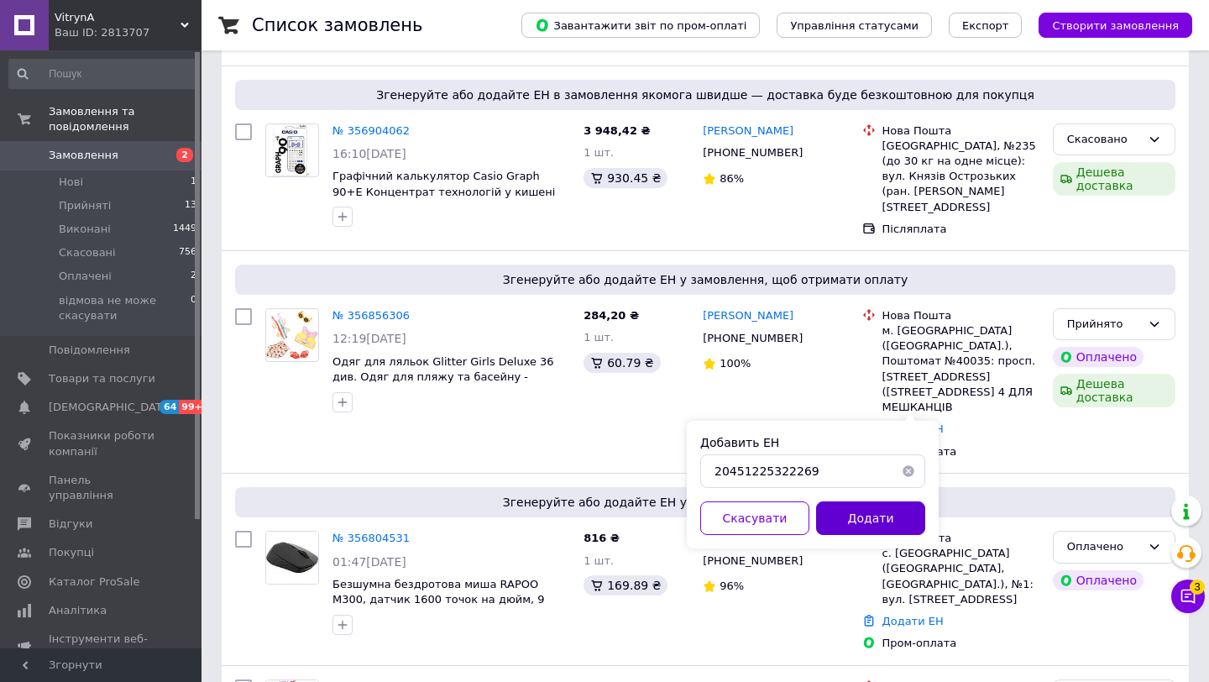
click at [896, 521] on button "Додати" at bounding box center [870, 518] width 109 height 34
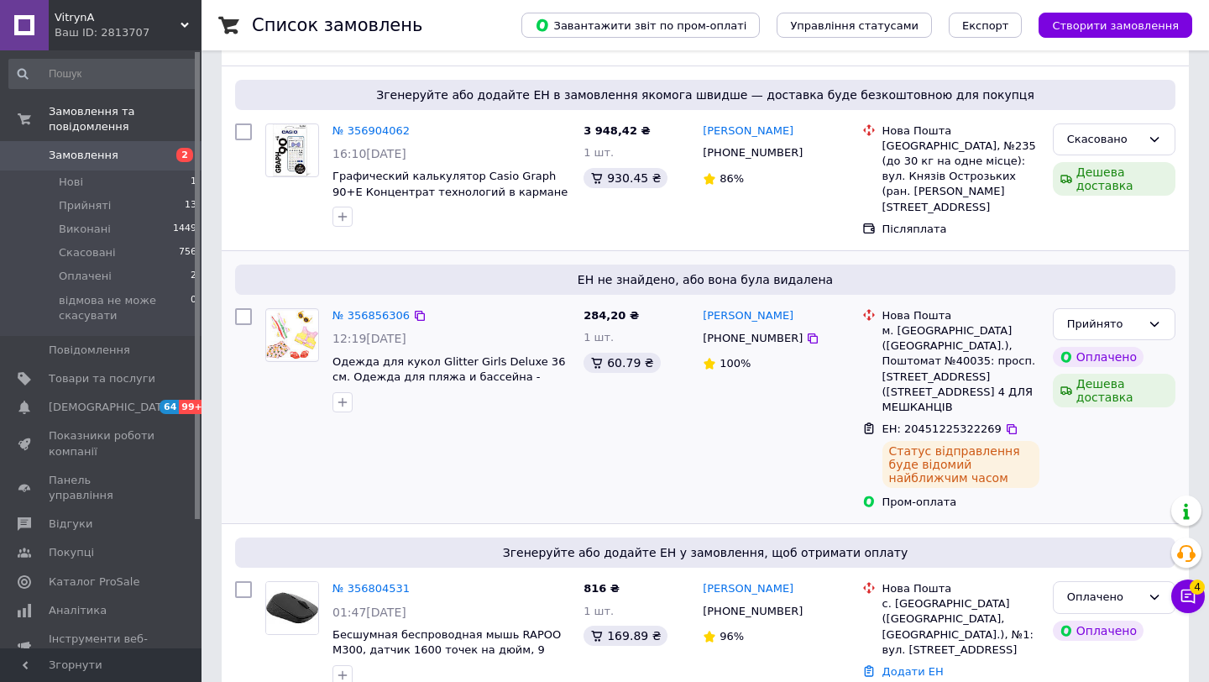
scroll to position [0, 0]
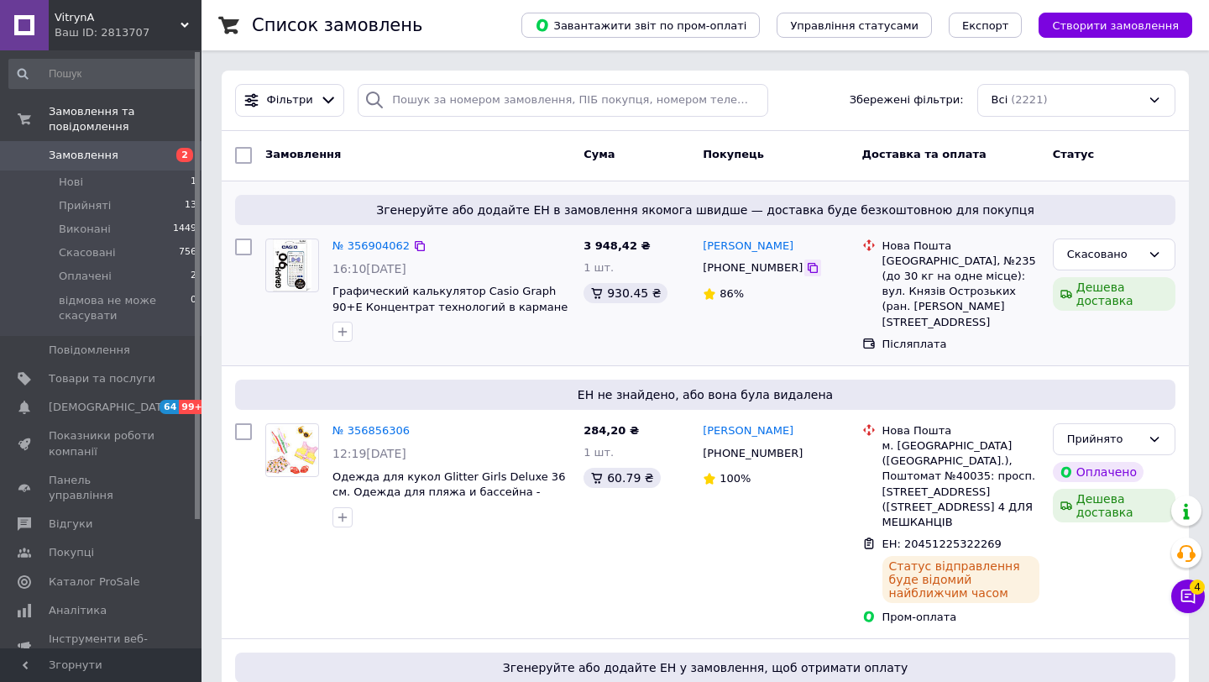
click at [808, 266] on icon at bounding box center [813, 268] width 10 height 10
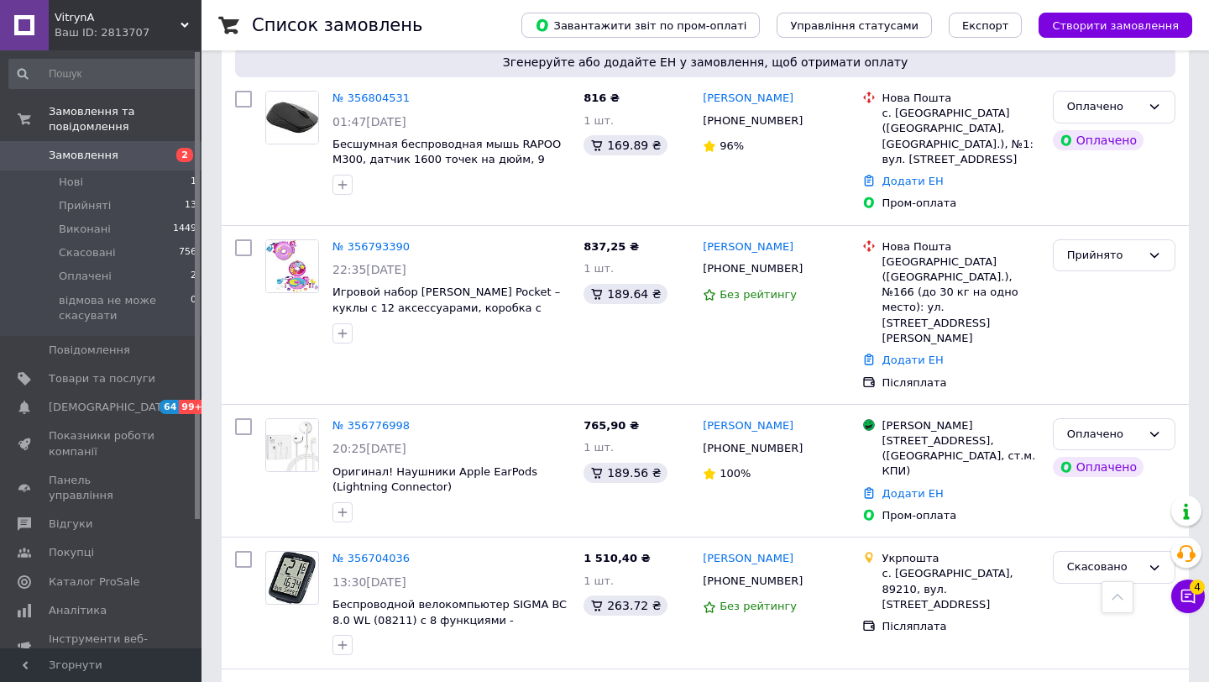
scroll to position [613, 0]
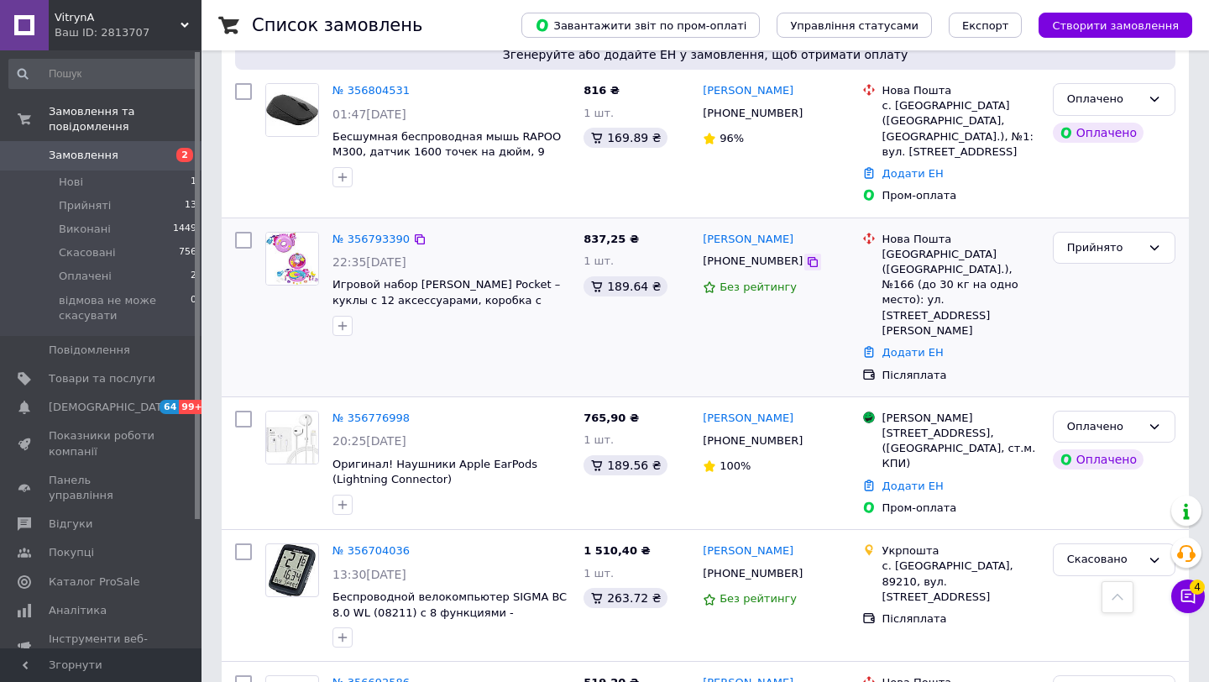
click at [806, 255] on icon at bounding box center [812, 261] width 13 height 13
click at [890, 346] on link "Додати ЕН" at bounding box center [912, 352] width 61 height 13
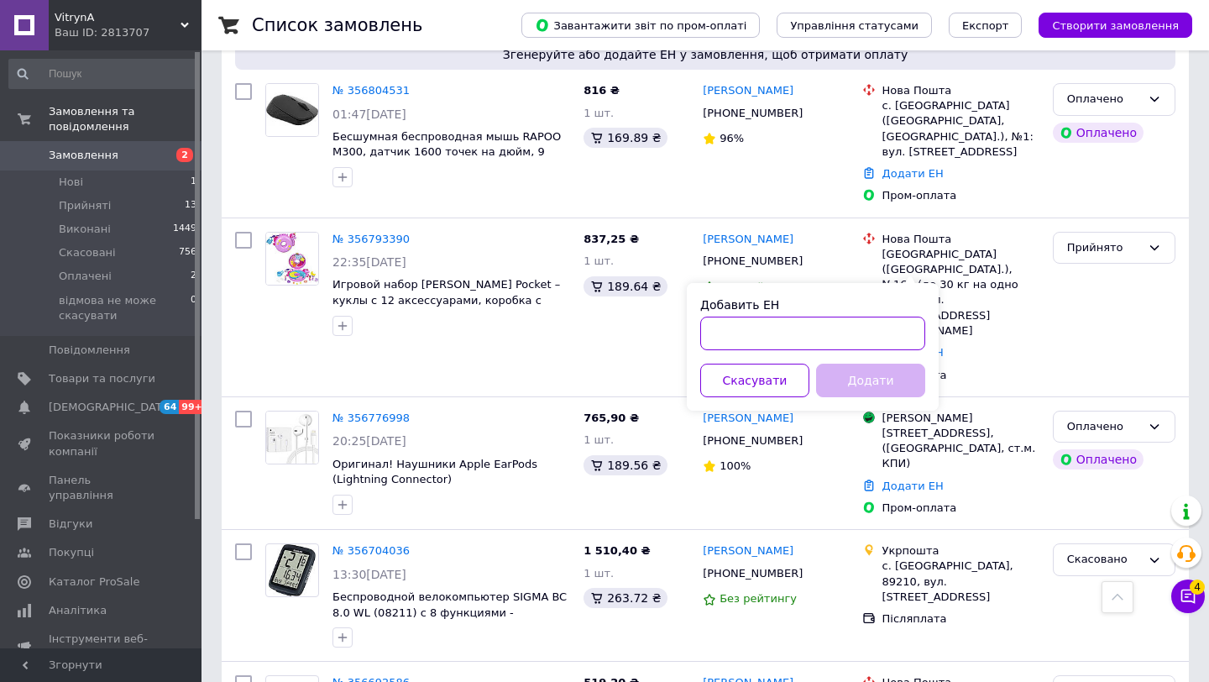
click at [750, 336] on input "Добавить ЕН" at bounding box center [812, 334] width 225 height 34
paste input "20451225335413"
type input "20451225335413"
click at [854, 385] on button "Додати" at bounding box center [870, 381] width 109 height 34
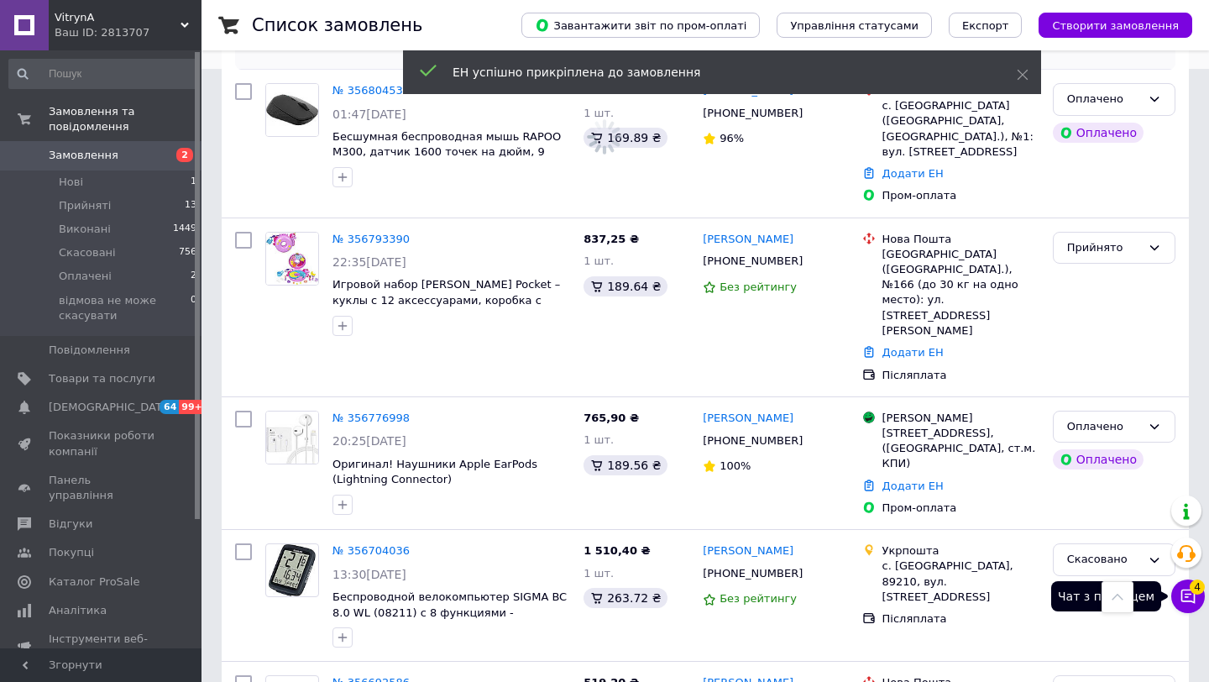
click at [1188, 591] on icon at bounding box center [1188, 596] width 17 height 17
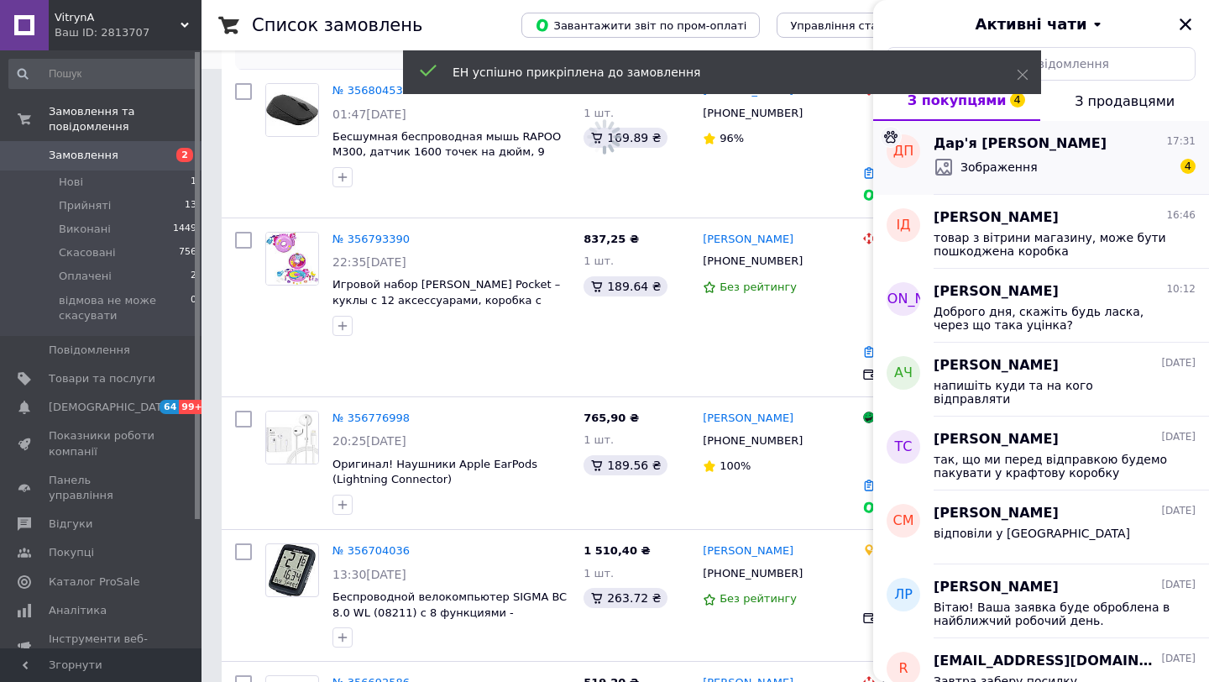
click at [1055, 168] on div "Зображення 4" at bounding box center [1065, 167] width 262 height 27
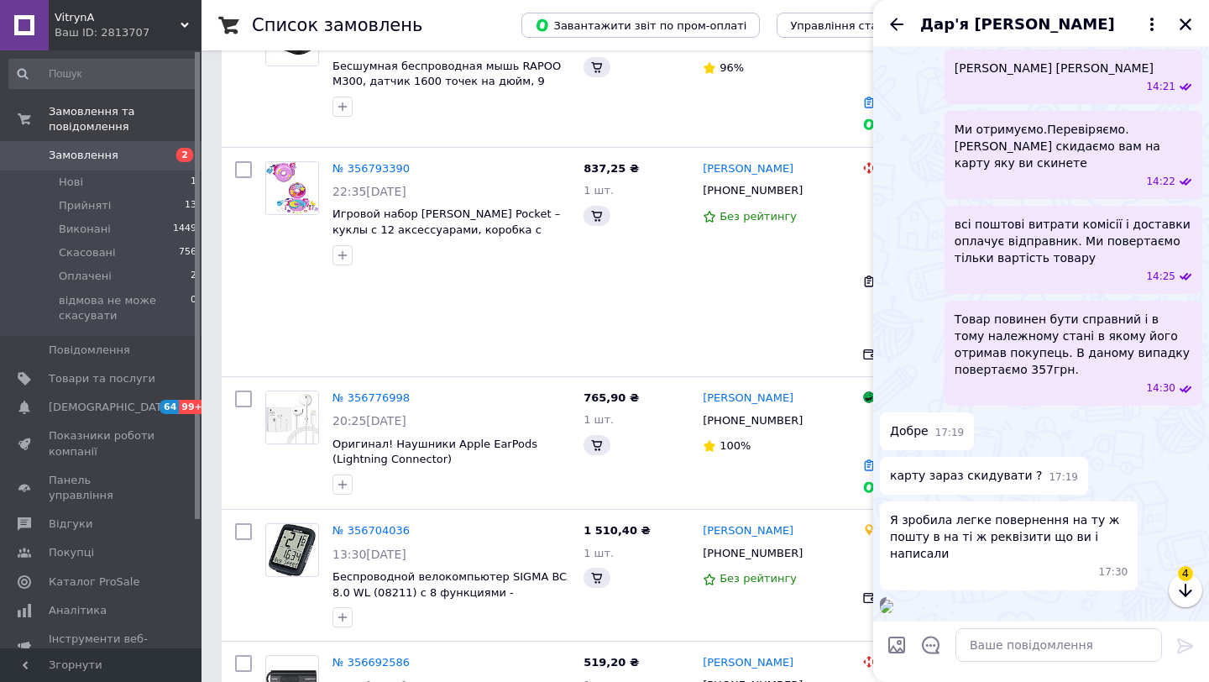
scroll to position [657, 0]
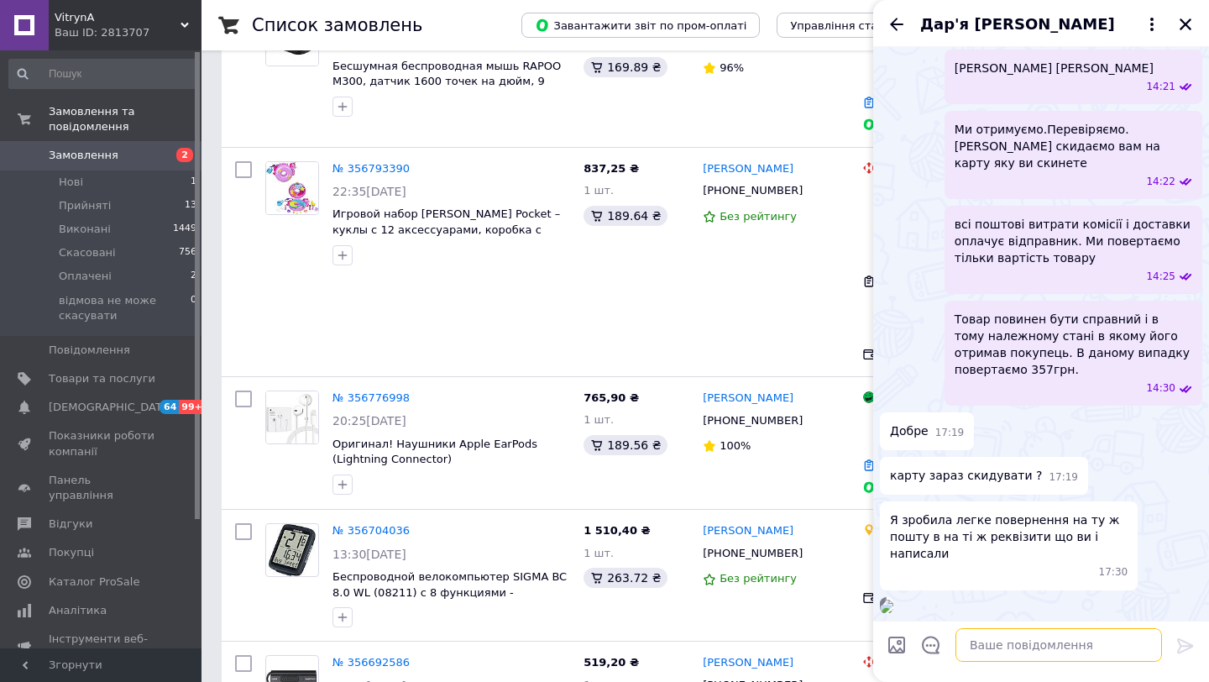
click at [979, 630] on textarea at bounding box center [1058, 645] width 207 height 34
type textarea "ок, так"
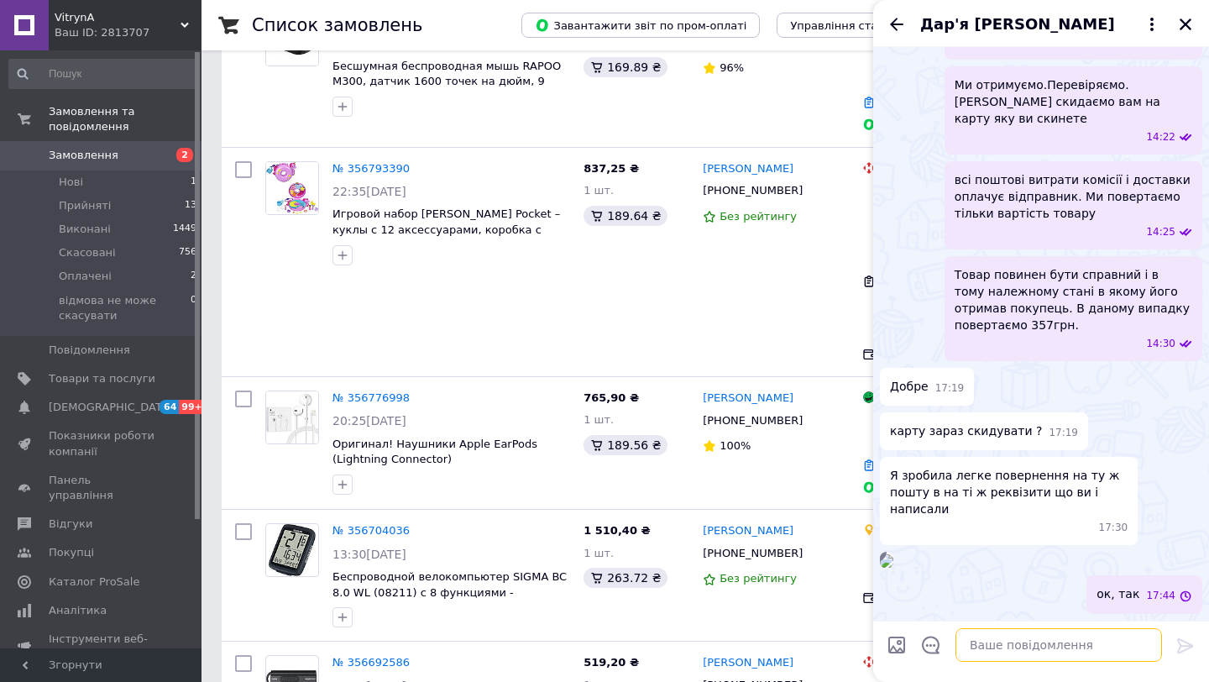
scroll to position [1054, 0]
type textarea "напишіть картку тут"
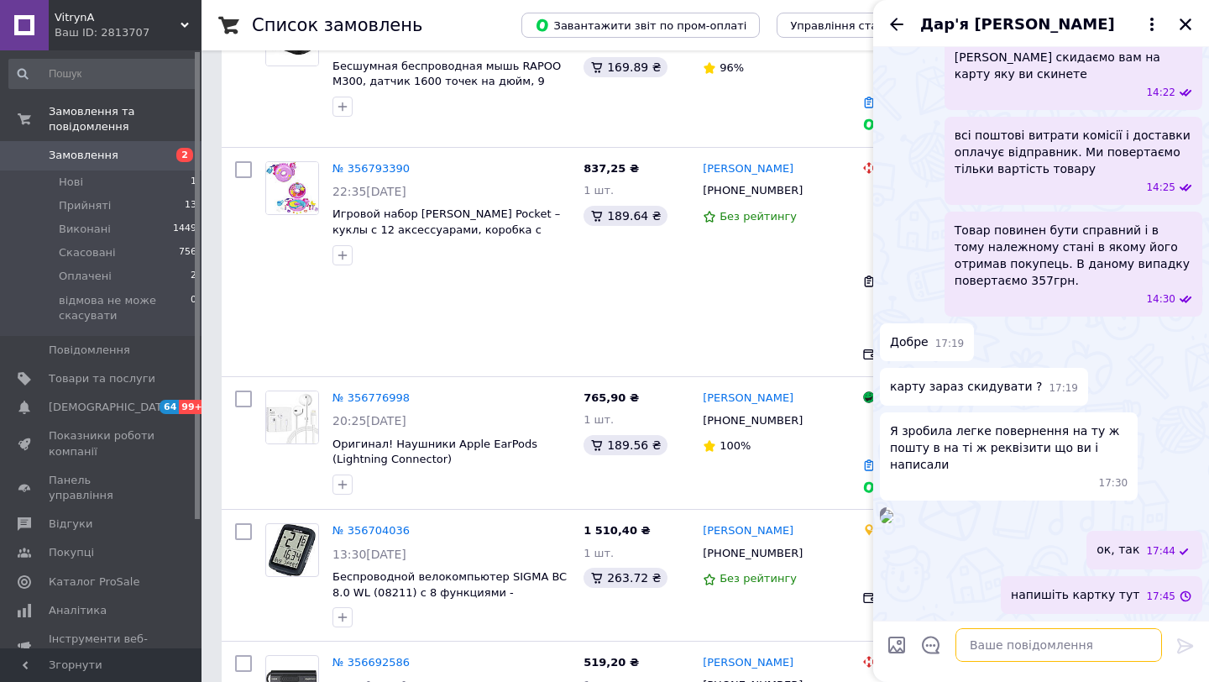
scroll to position [1100, 0]
click at [887, 24] on icon "Назад" at bounding box center [897, 24] width 20 height 20
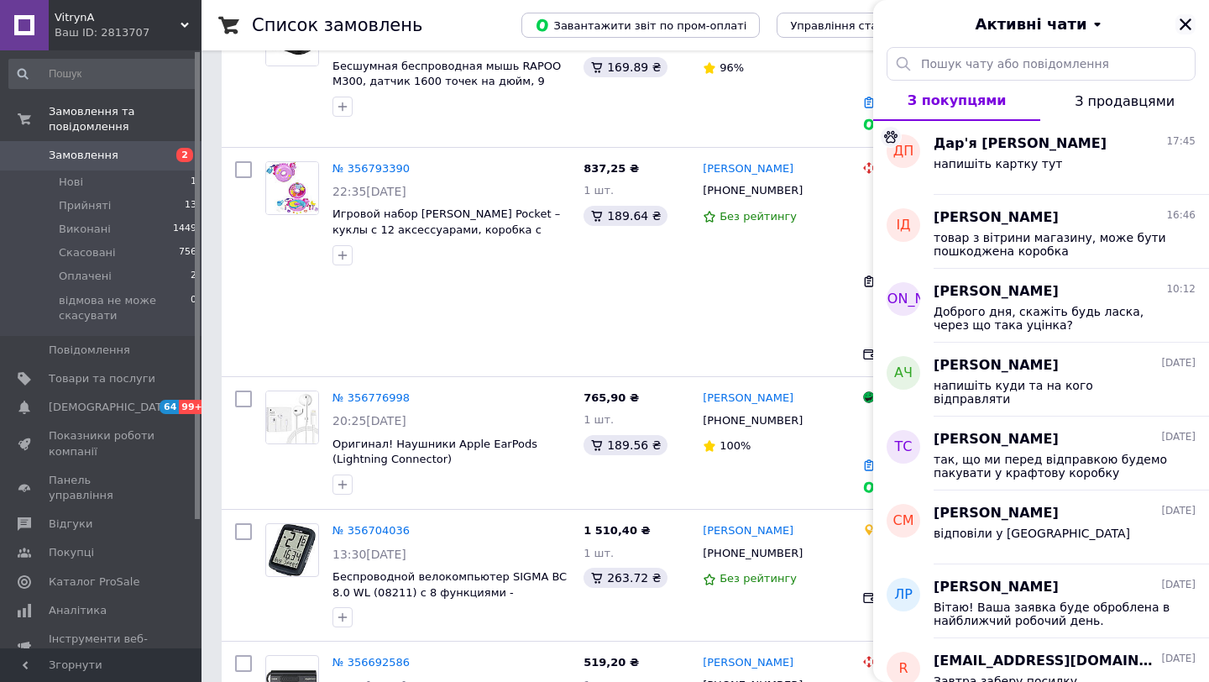
click at [1186, 22] on icon "Закрити" at bounding box center [1186, 24] width 12 height 12
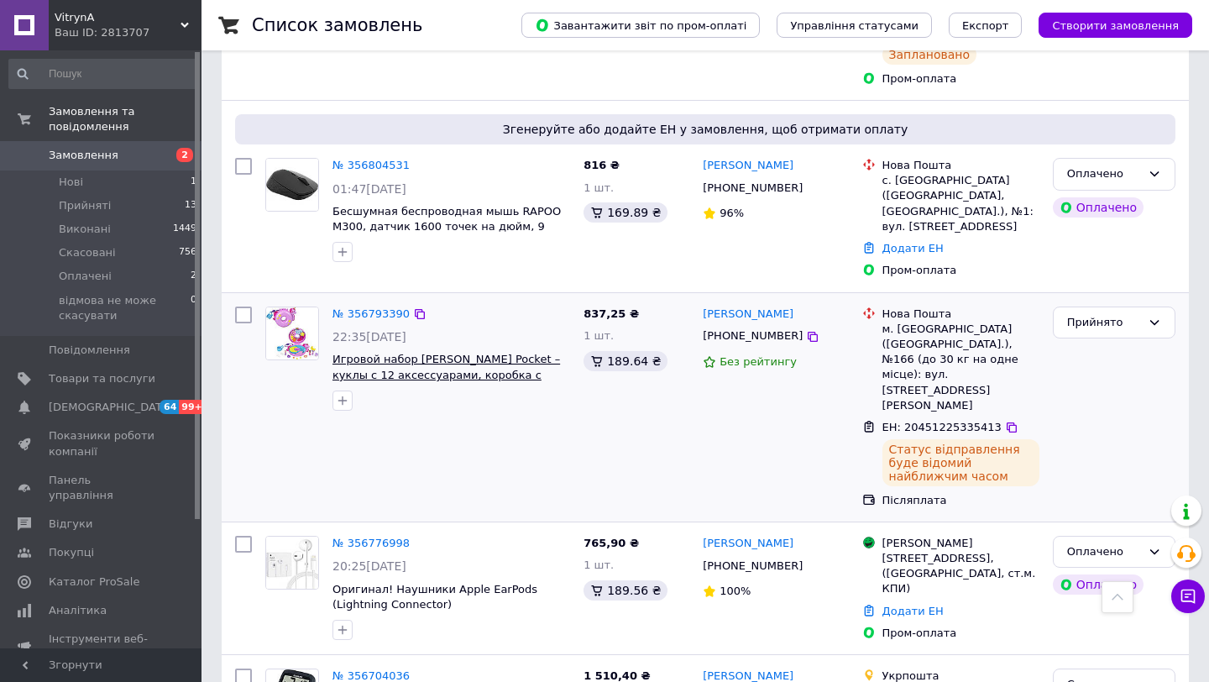
scroll to position [0, 0]
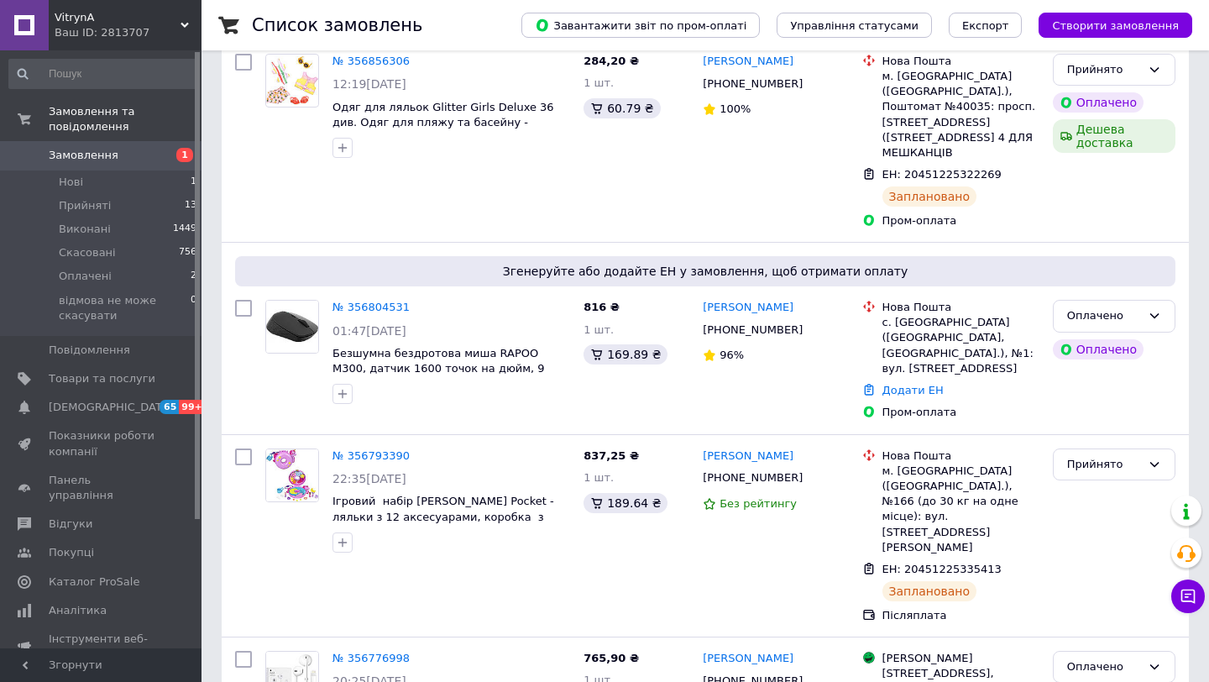
scroll to position [381, 0]
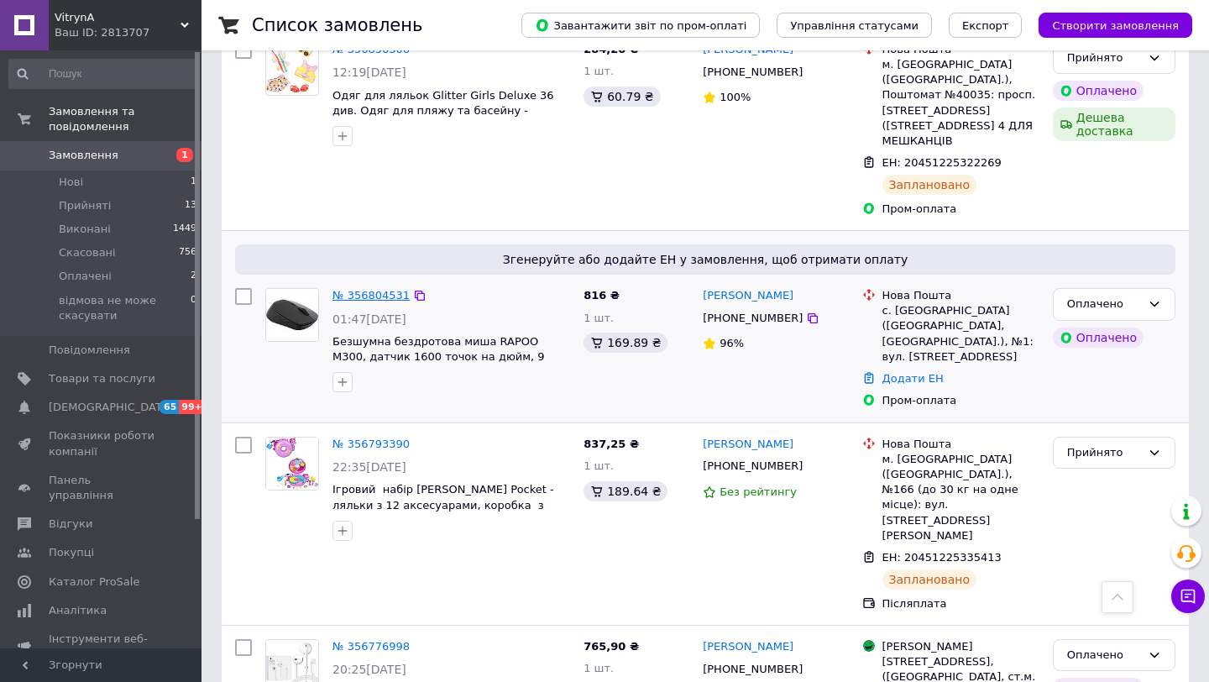
click at [397, 289] on link "№ 356804531" at bounding box center [370, 295] width 77 height 13
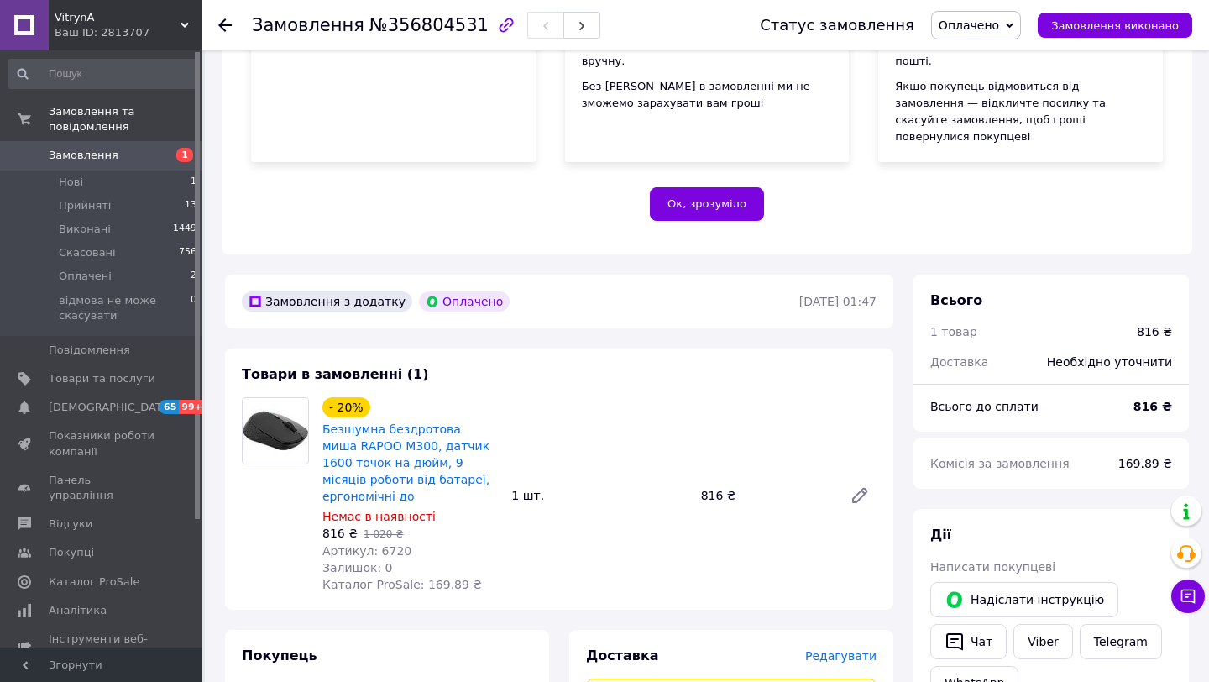
scroll to position [186, 0]
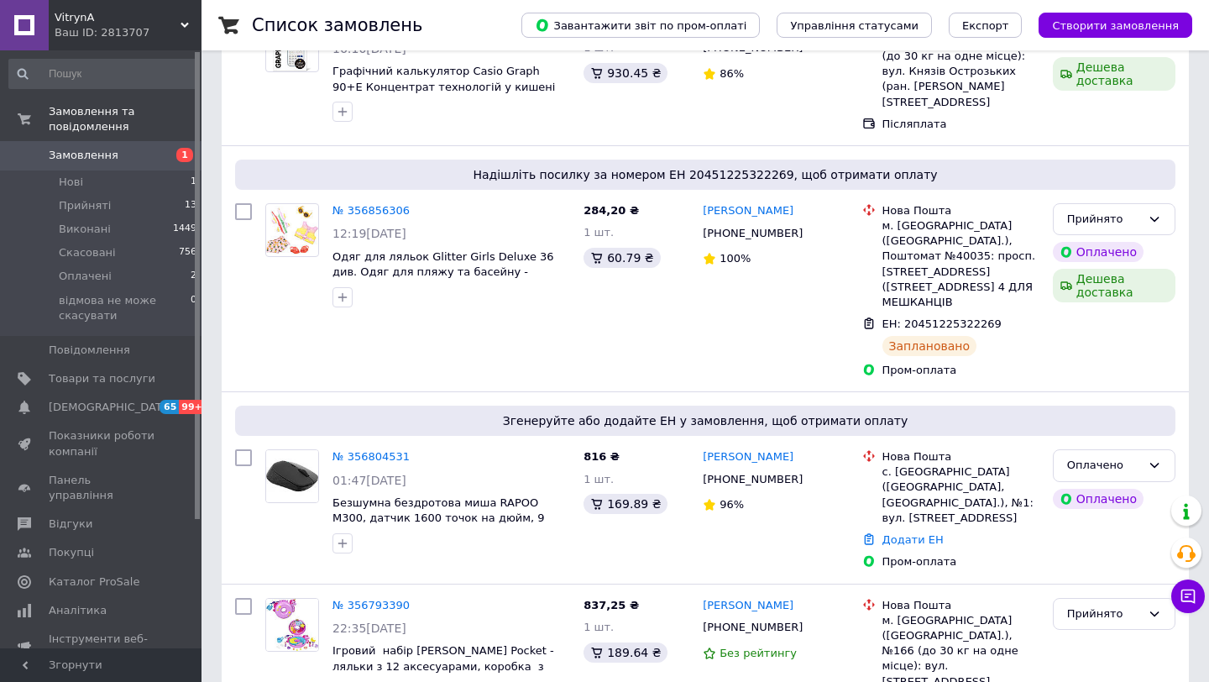
scroll to position [404, 0]
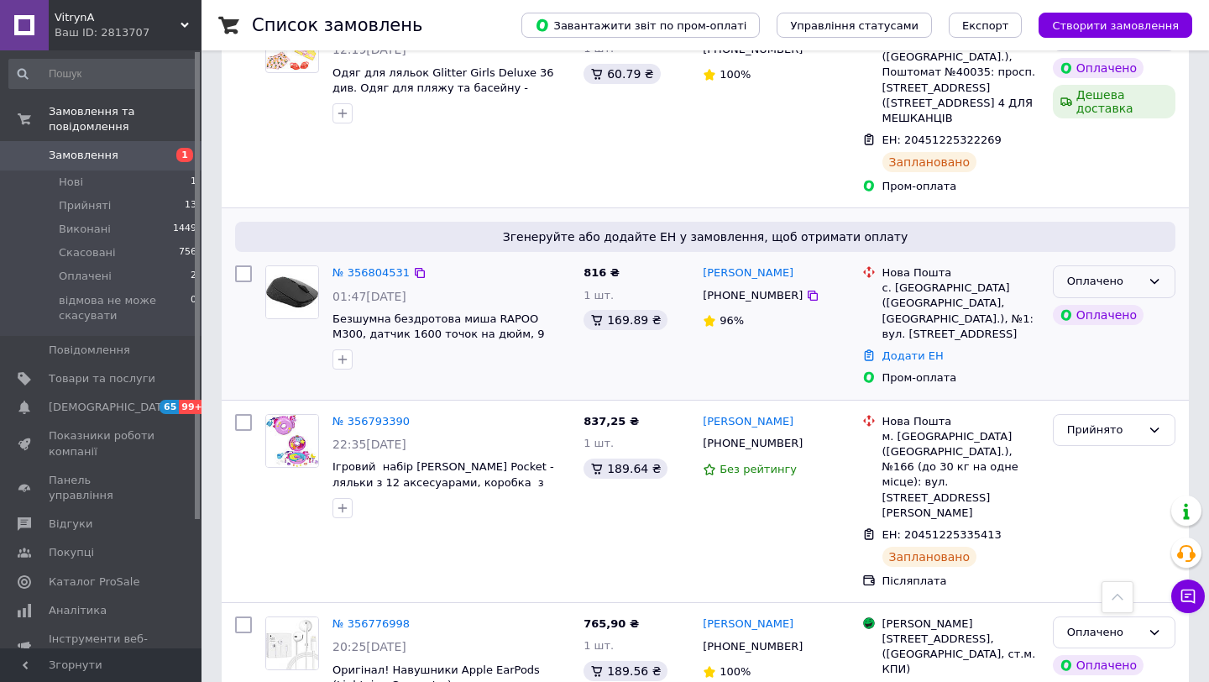
click at [1151, 279] on icon at bounding box center [1154, 281] width 9 height 5
click at [1129, 301] on li "Прийнято" at bounding box center [1114, 316] width 121 height 31
click at [806, 289] on icon at bounding box center [812, 295] width 13 height 13
click at [902, 349] on link "Додати ЕН" at bounding box center [912, 355] width 61 height 13
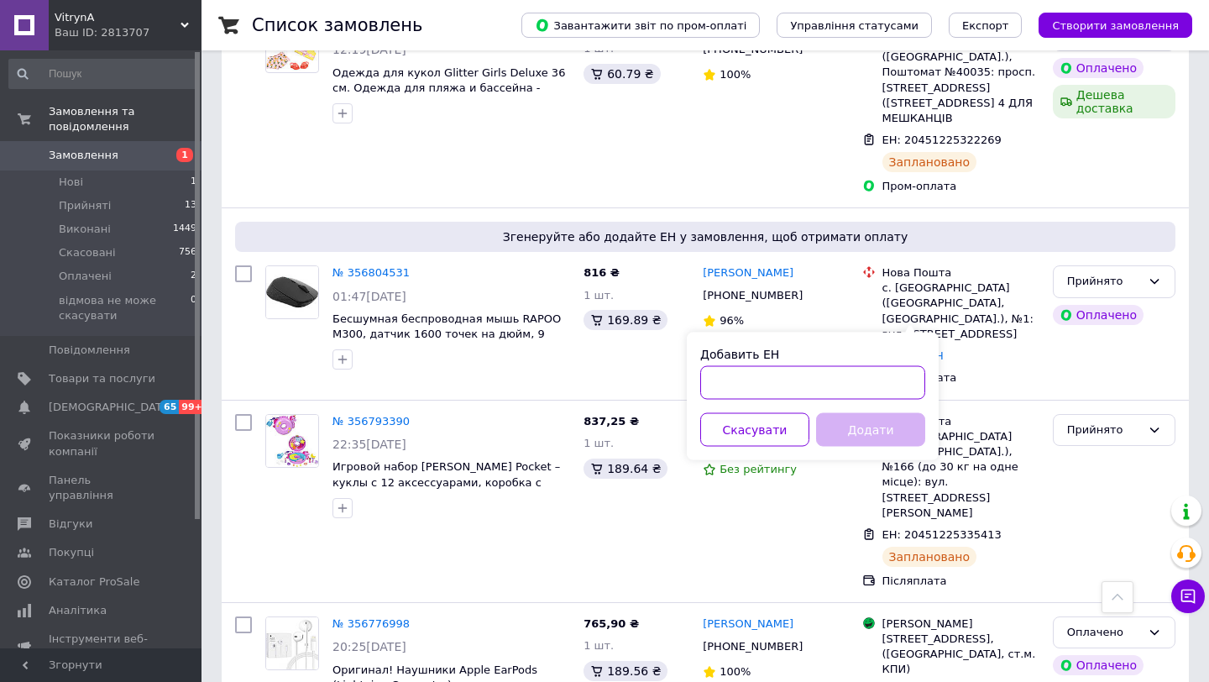
click at [777, 377] on input "Добавить ЕН" at bounding box center [812, 383] width 225 height 34
paste input "20451225347836"
type input "20451225347836"
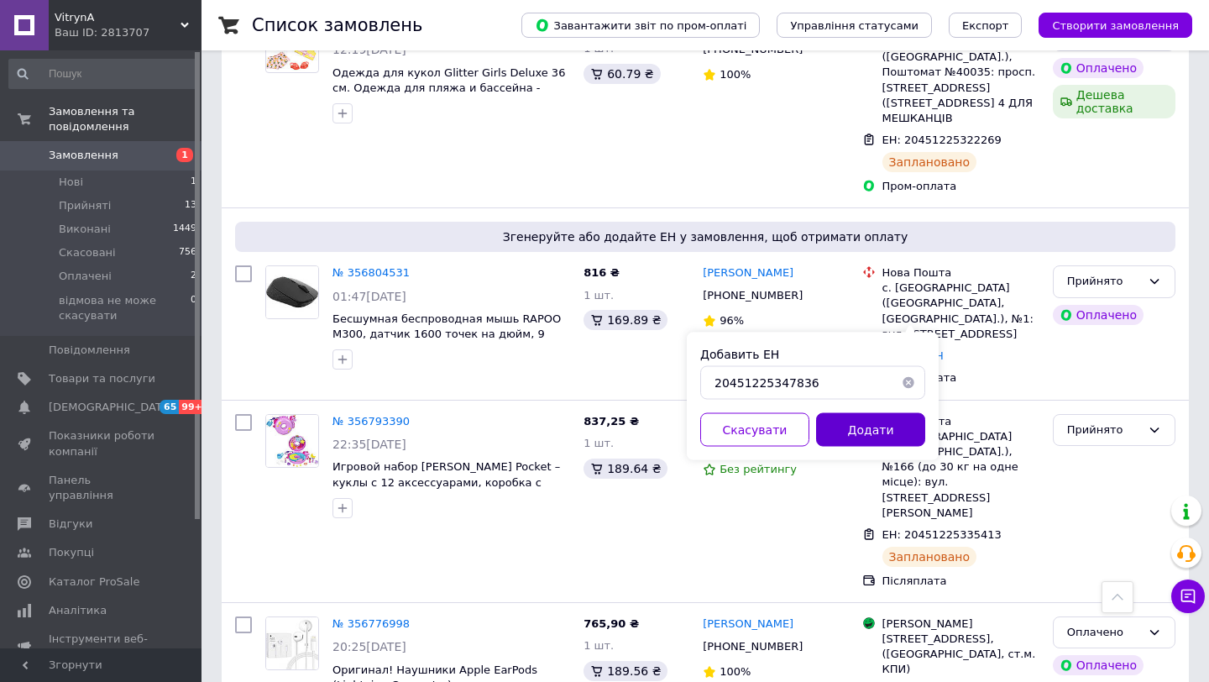
click at [864, 431] on button "Додати" at bounding box center [870, 430] width 109 height 34
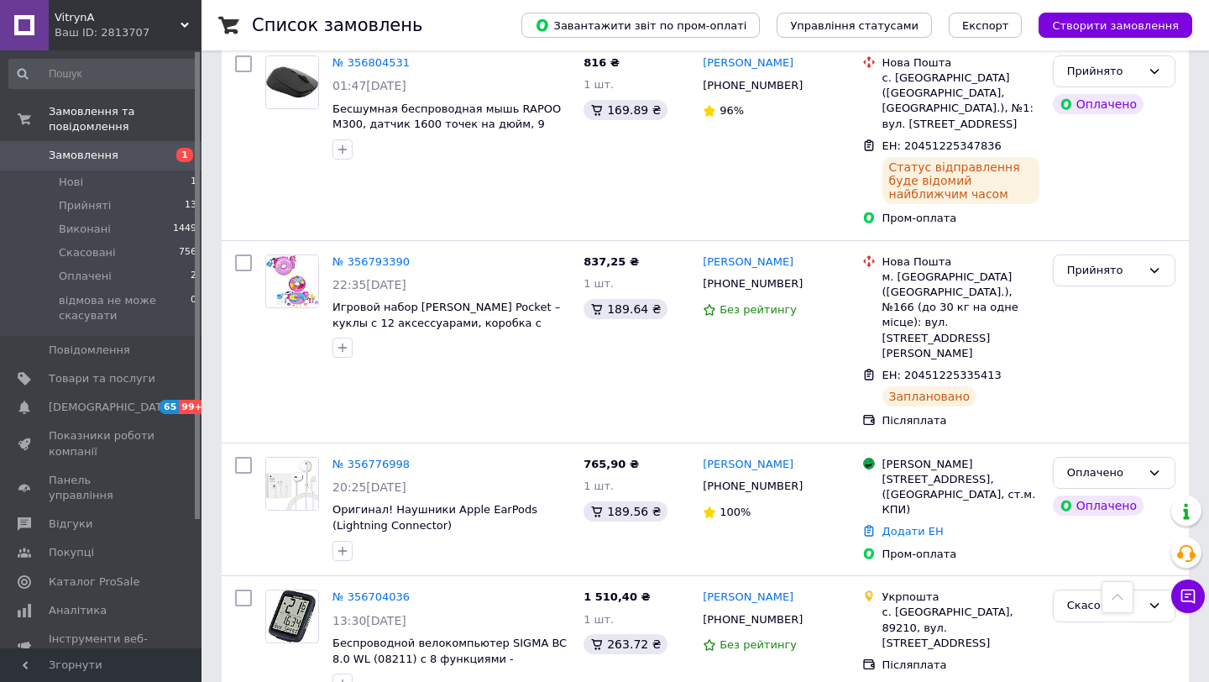
scroll to position [778, 0]
click at [348, 457] on link "№ 356776998" at bounding box center [370, 463] width 77 height 13
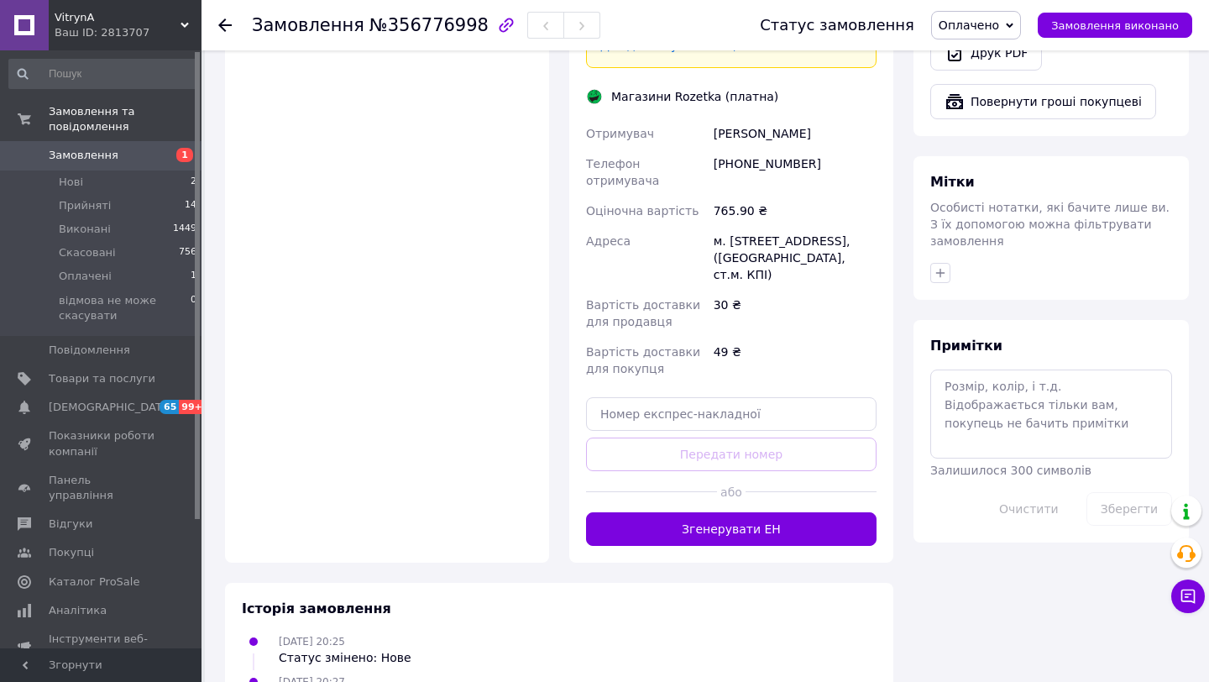
scroll to position [1255, 0]
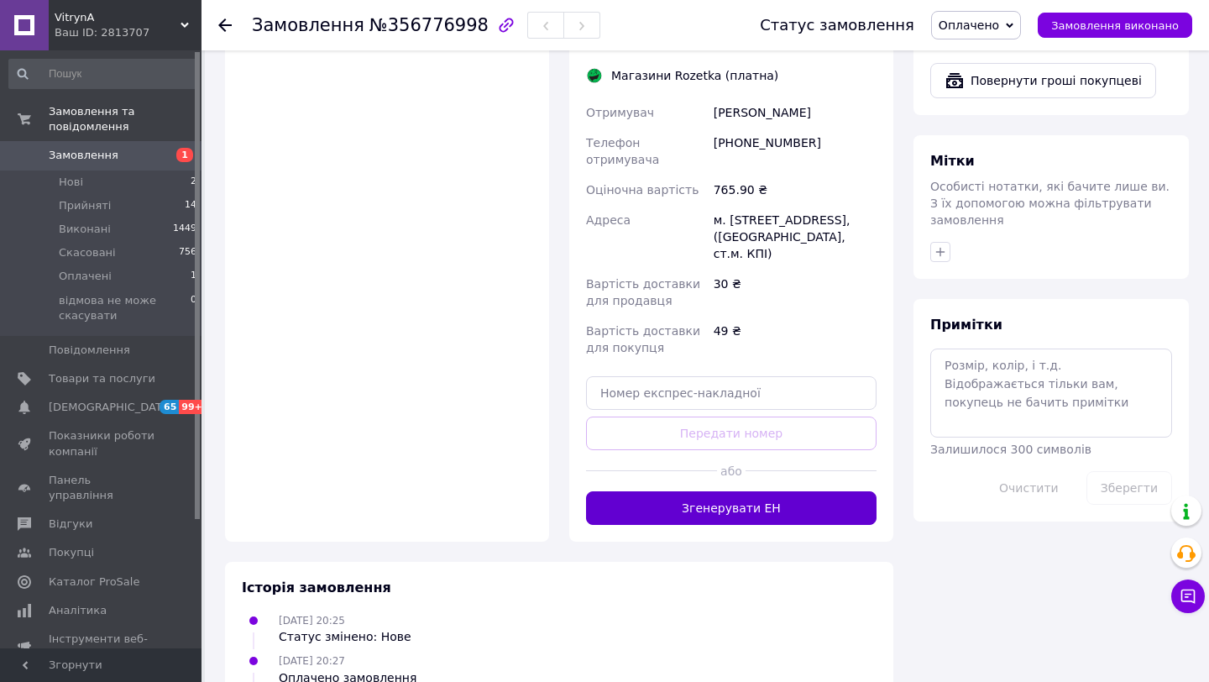
click at [737, 491] on button "Згенерувати ЕН" at bounding box center [731, 508] width 290 height 34
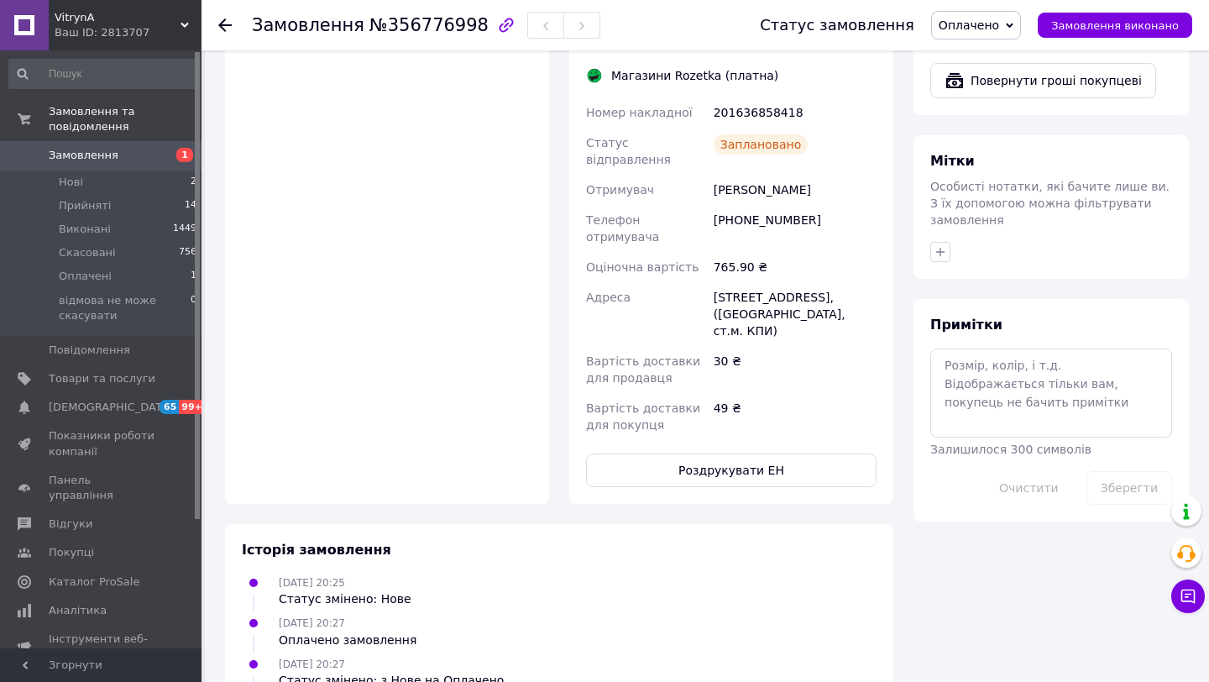
click at [1013, 26] on icon at bounding box center [1010, 26] width 8 height 8
click at [996, 54] on li "Прийнято" at bounding box center [1019, 58] width 175 height 25
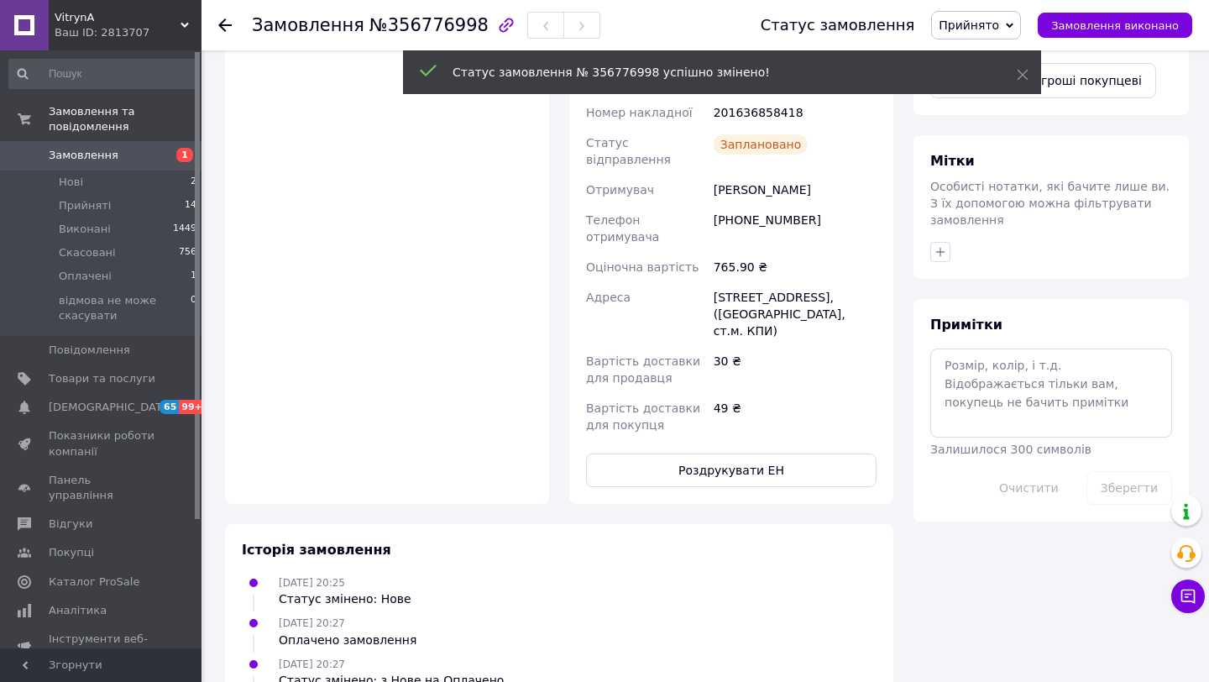
click at [764, 453] on button "Роздрукувати ЕН" at bounding box center [731, 470] width 290 height 34
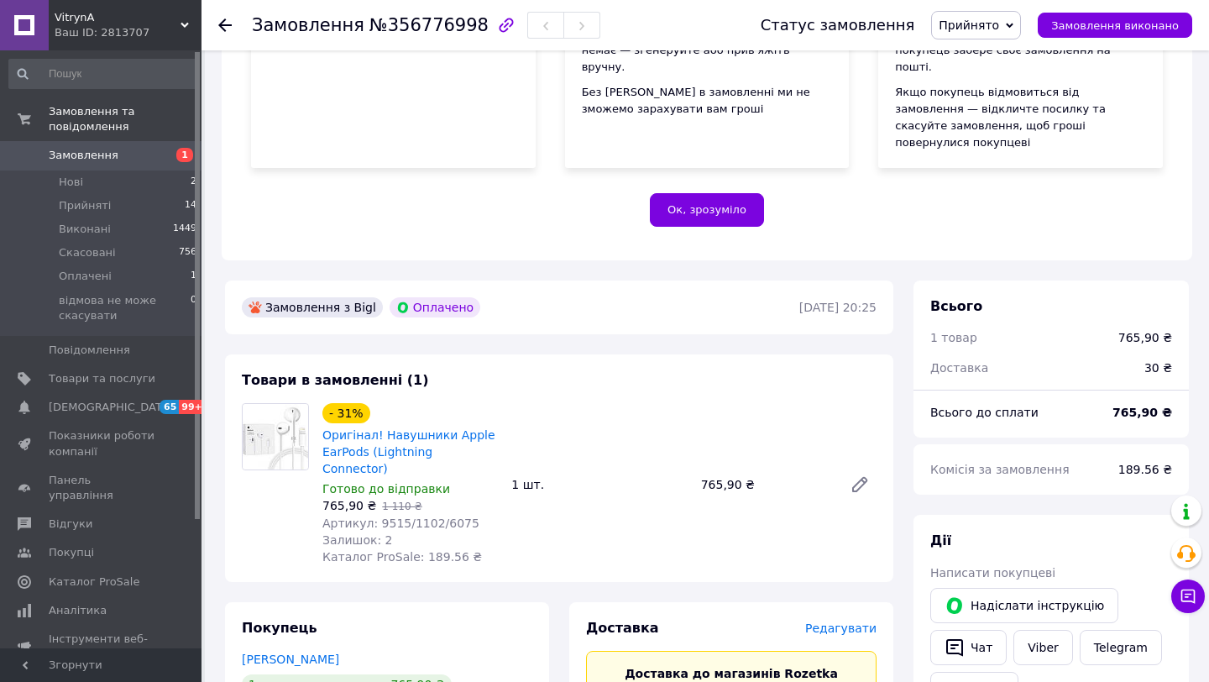
scroll to position [341, 0]
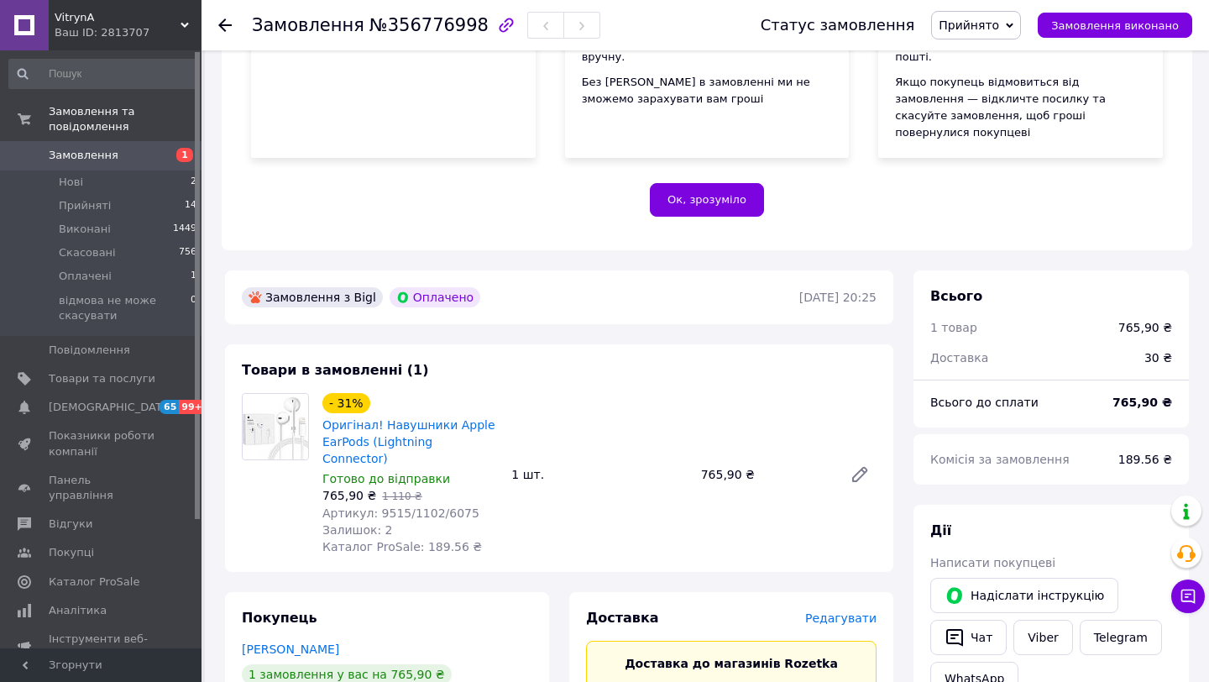
click at [133, 161] on span "Замовлення" at bounding box center [102, 155] width 107 height 15
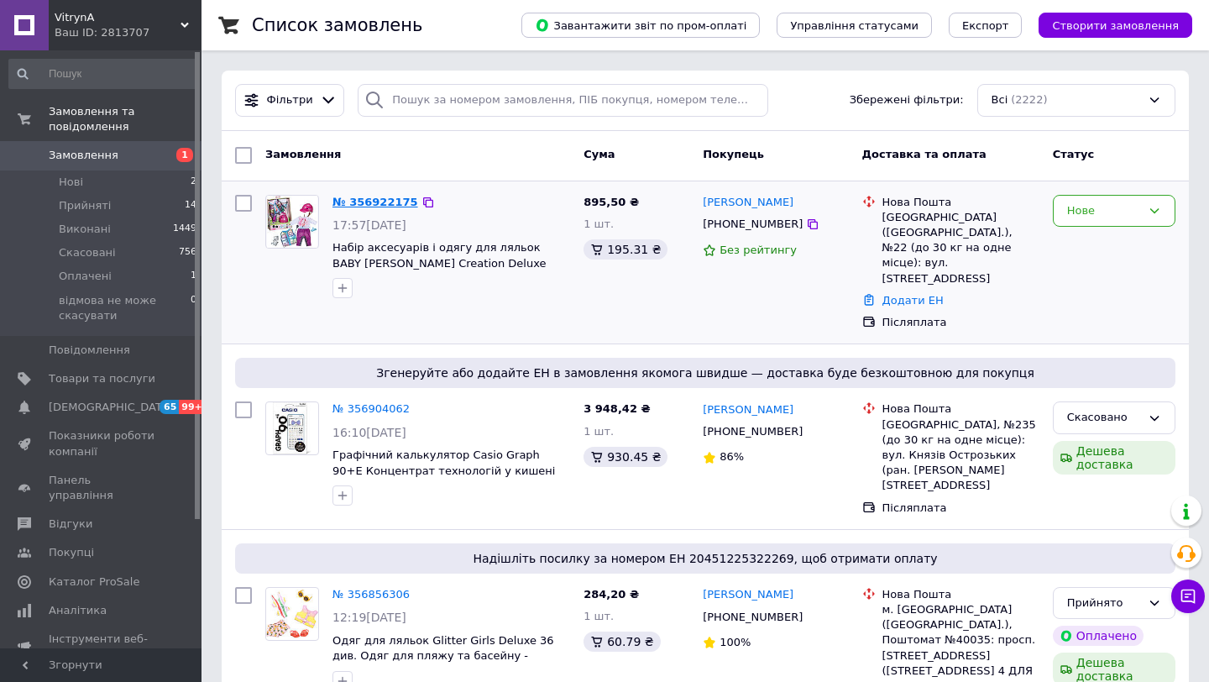
click at [371, 206] on link "№ 356922175" at bounding box center [375, 202] width 86 height 13
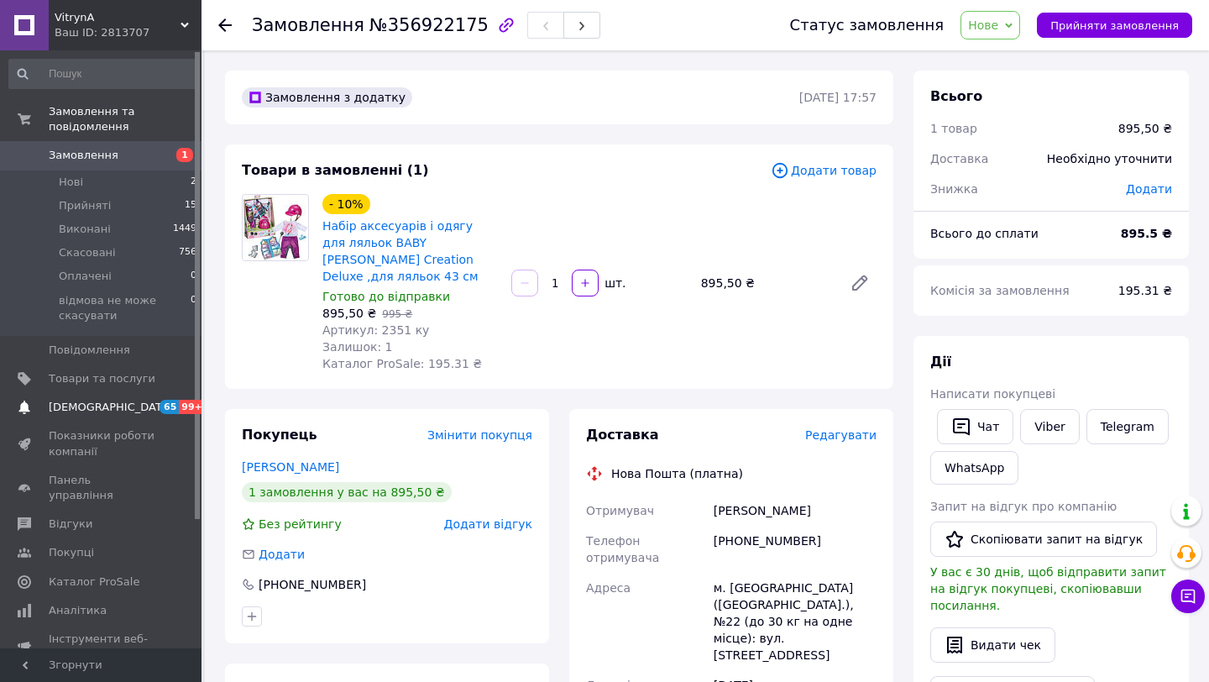
click at [136, 406] on span "[DEMOGRAPHIC_DATA]" at bounding box center [102, 407] width 107 height 15
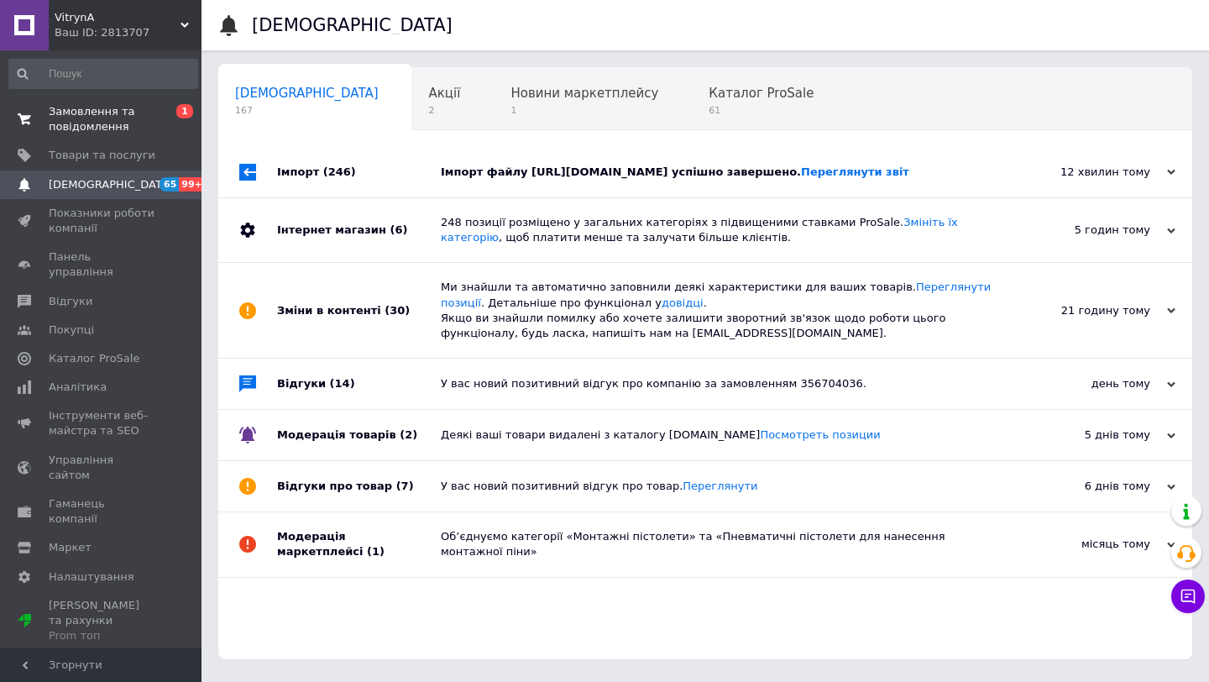
click at [109, 128] on span "Замовлення та повідомлення" at bounding box center [102, 119] width 107 height 30
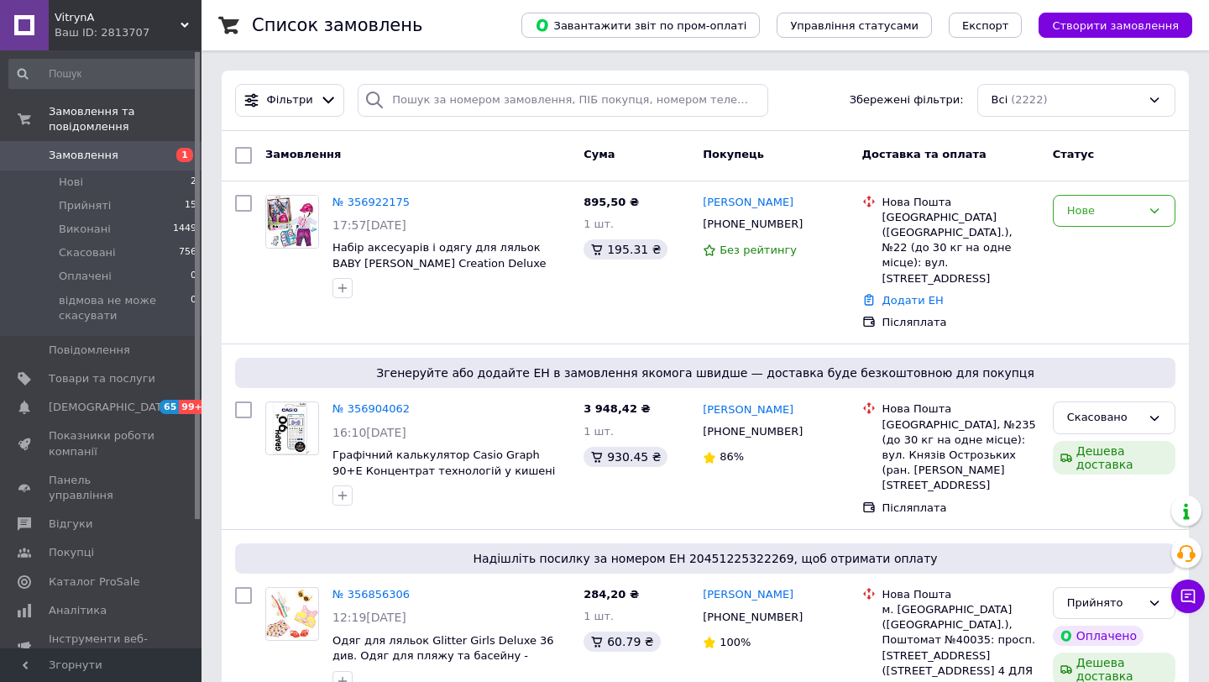
scroll to position [18, 0]
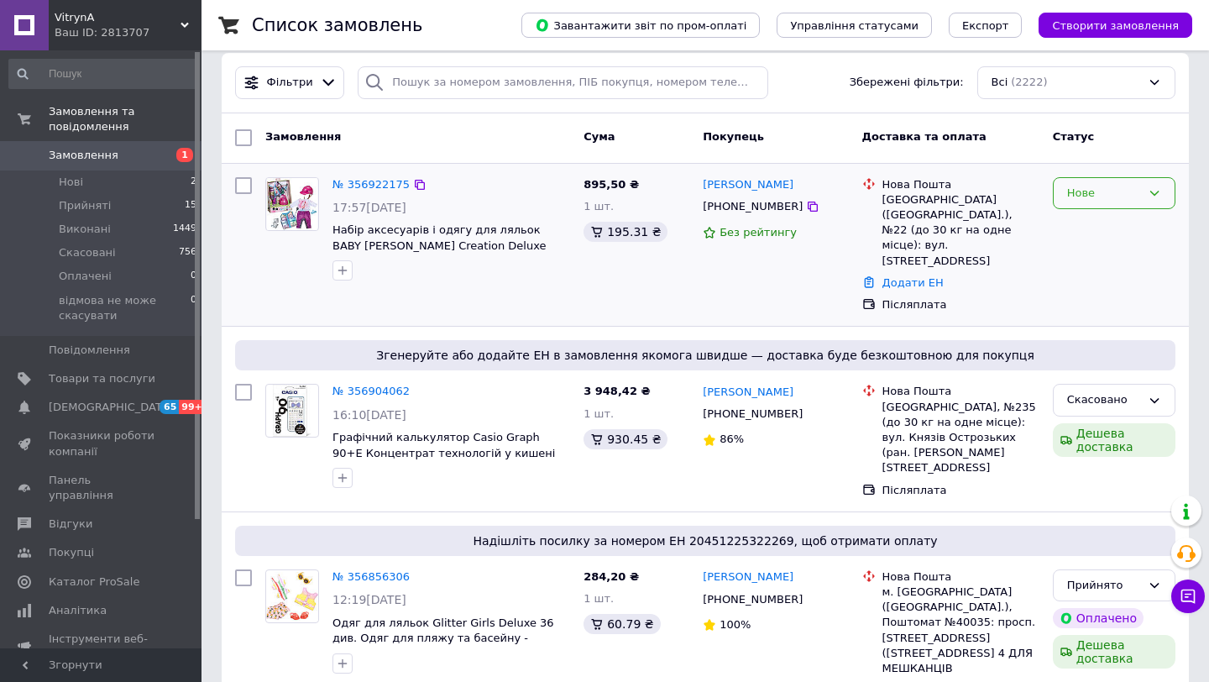
click at [1154, 193] on icon at bounding box center [1154, 192] width 13 height 13
click at [1134, 223] on li "Прийнято" at bounding box center [1114, 227] width 121 height 31
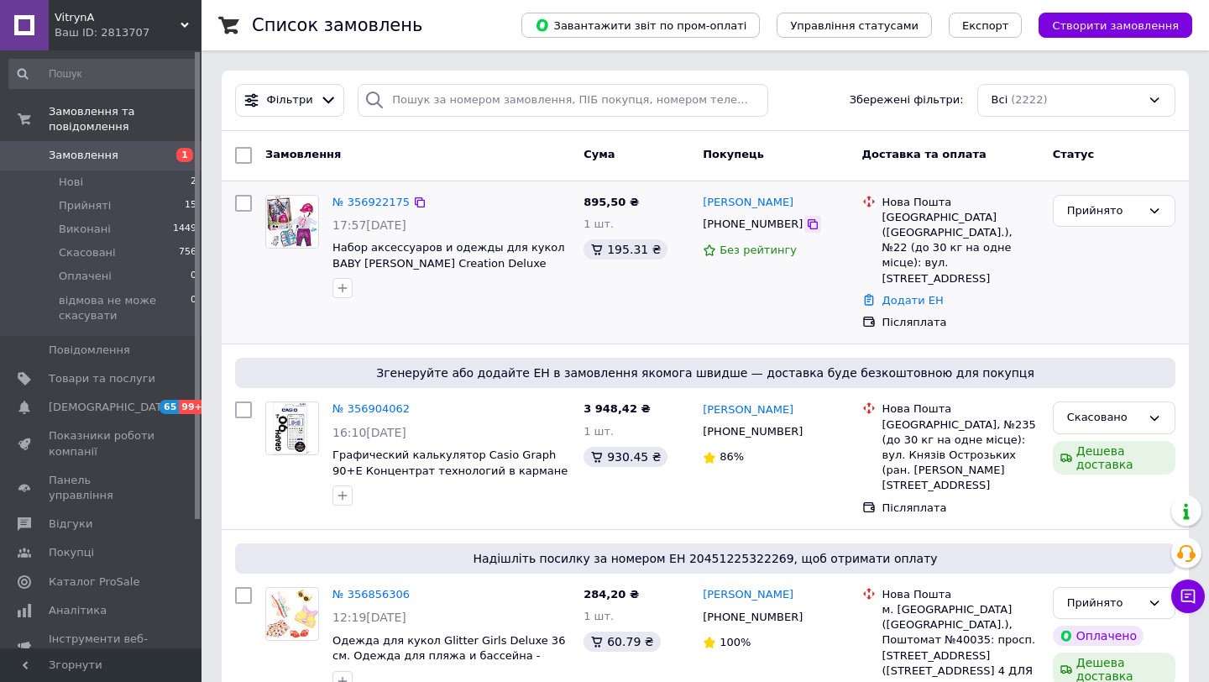
click at [806, 228] on icon at bounding box center [812, 223] width 13 height 13
